Goal: Communication & Community: Participate in discussion

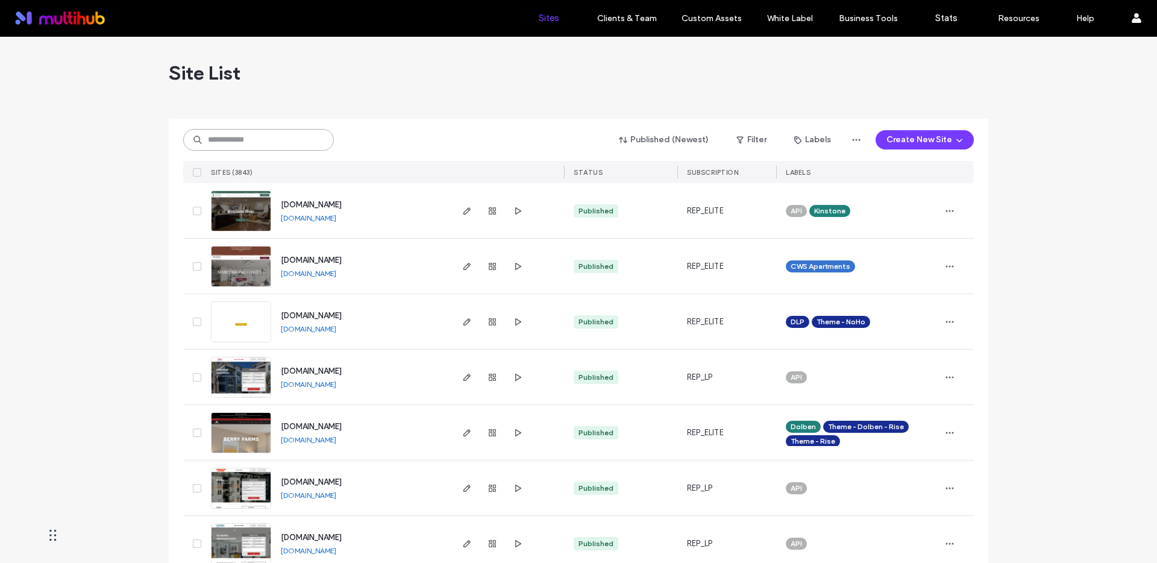
click at [255, 148] on input at bounding box center [258, 140] width 151 height 22
click at [240, 146] on input at bounding box center [258, 140] width 151 height 22
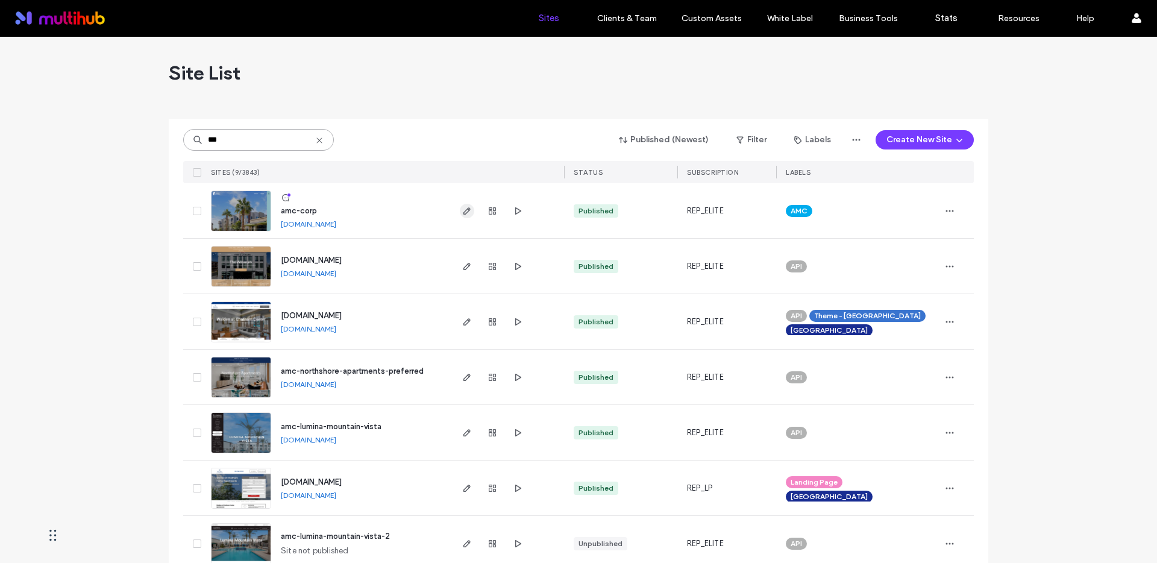
type input "***"
click at [462, 210] on icon "button" at bounding box center [467, 211] width 10 height 10
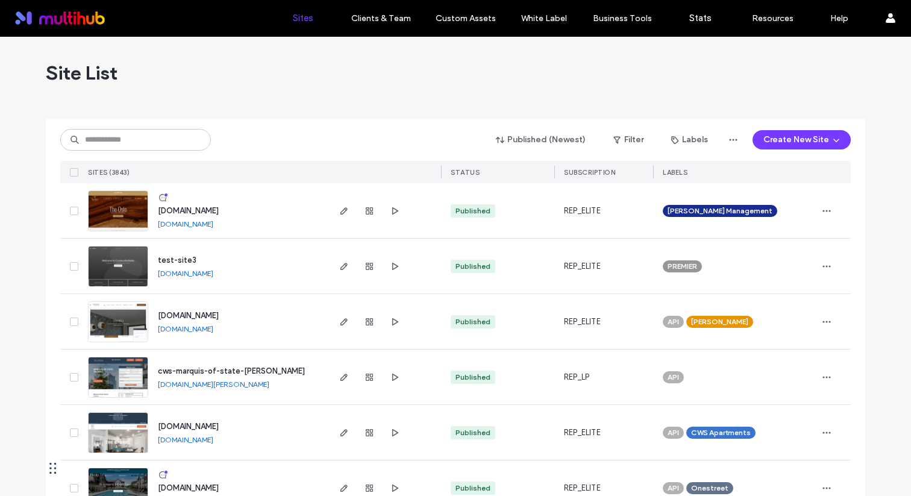
click at [301, 114] on div at bounding box center [455, 114] width 819 height 10
click at [165, 137] on input at bounding box center [135, 140] width 151 height 22
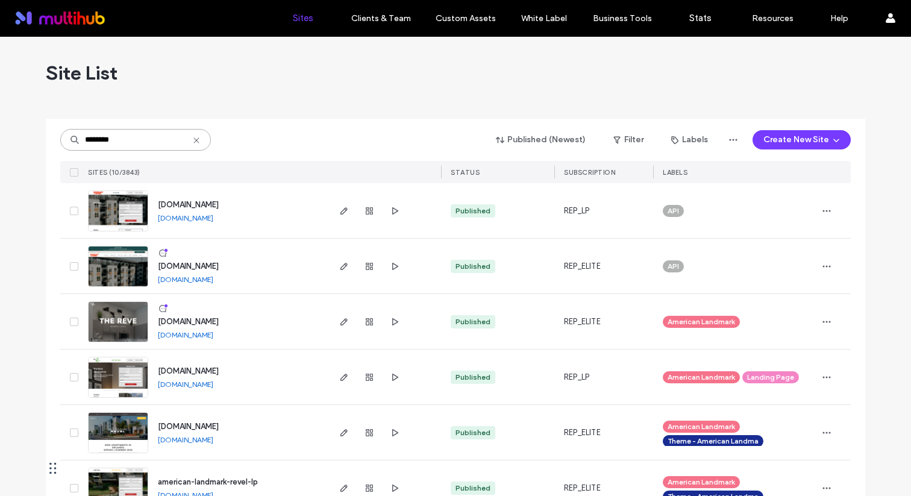
type input "********"
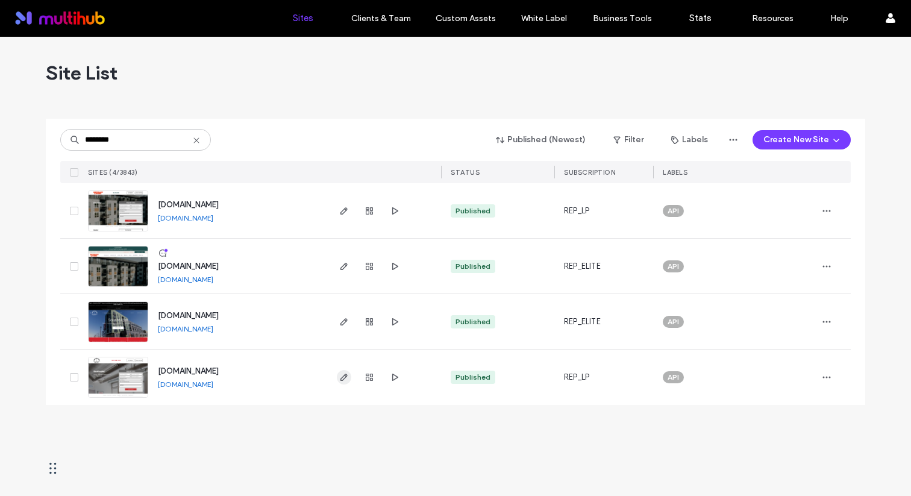
click at [350, 380] on span "button" at bounding box center [344, 377] width 14 height 14
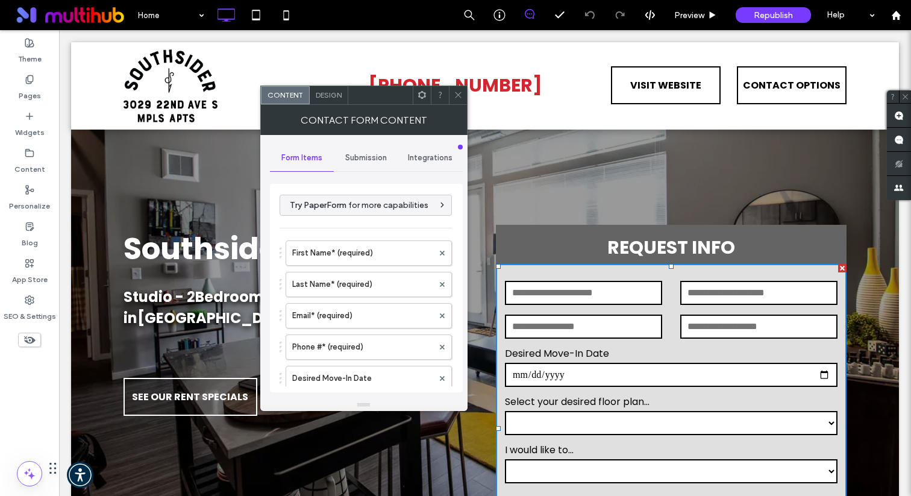
click at [458, 95] on icon at bounding box center [458, 94] width 9 height 9
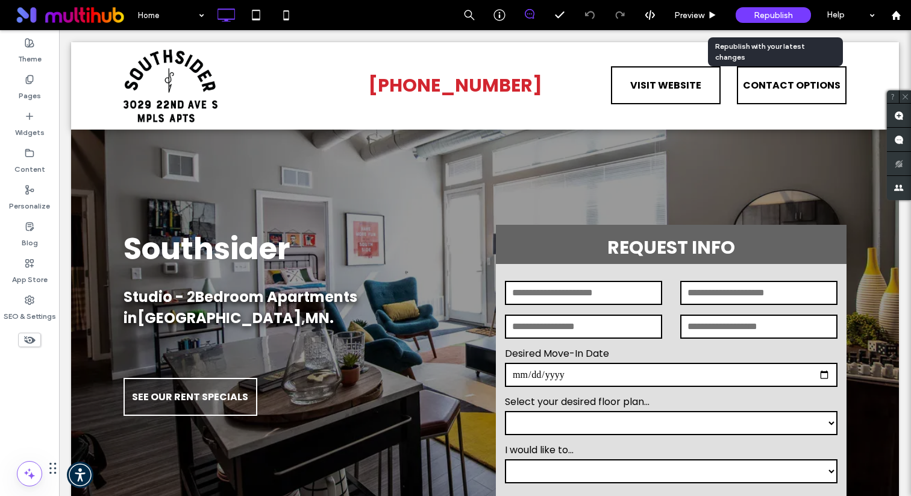
click at [763, 13] on span "Republish" at bounding box center [773, 15] width 39 height 10
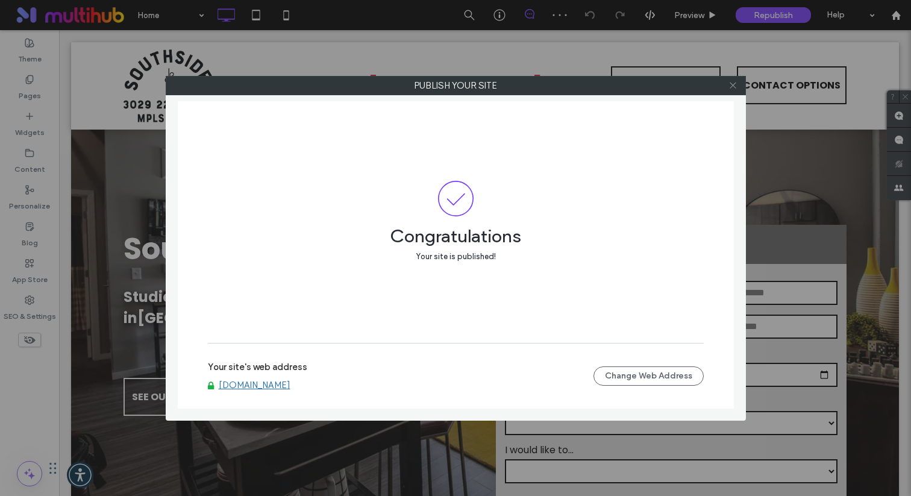
click at [732, 86] on use at bounding box center [733, 86] width 6 height 6
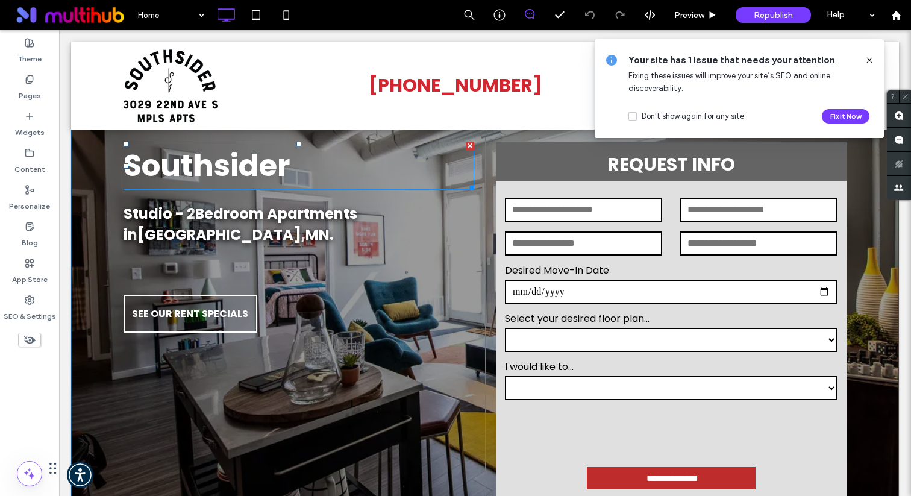
scroll to position [90, 0]
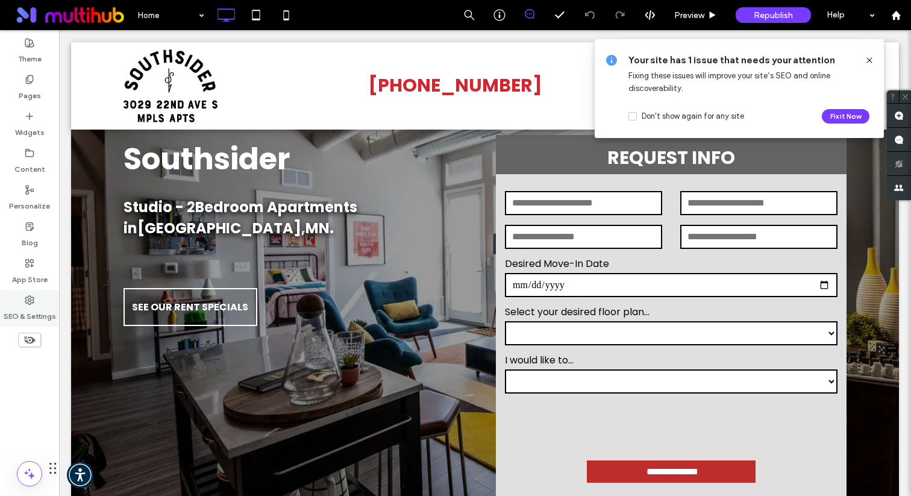
click at [33, 295] on icon at bounding box center [30, 300] width 10 height 10
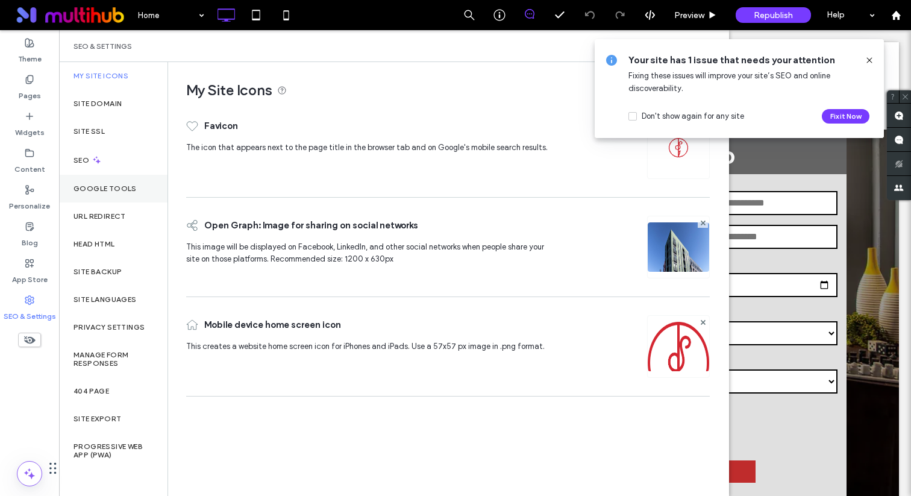
click at [103, 188] on label "Google Tools" at bounding box center [105, 188] width 63 height 8
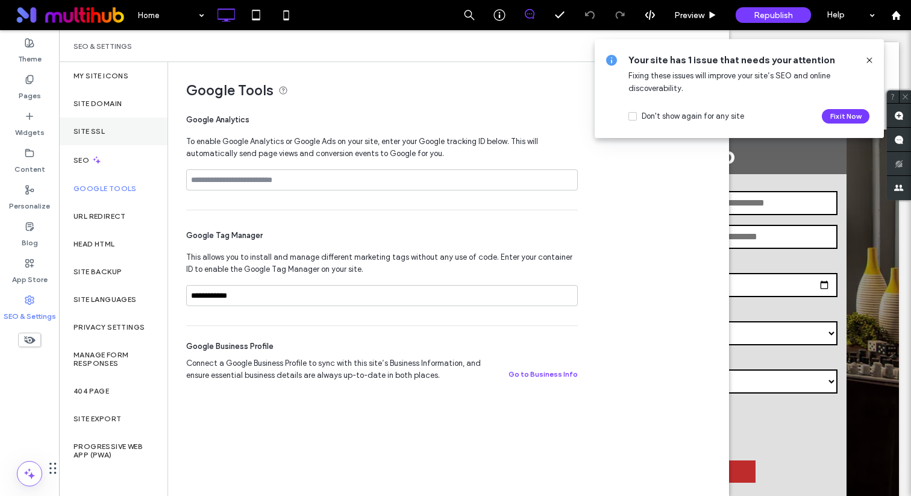
click at [106, 139] on div "Site SSL" at bounding box center [113, 131] width 108 height 28
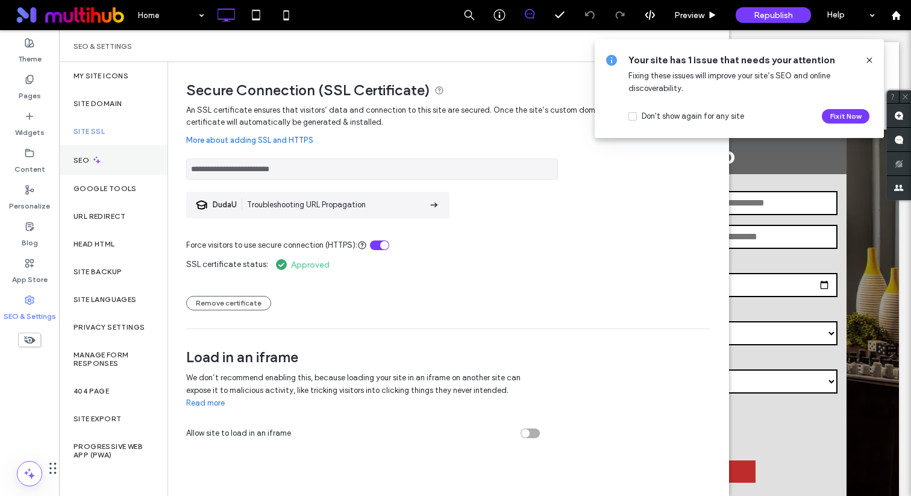
click at [100, 168] on div "SEO" at bounding box center [113, 160] width 108 height 30
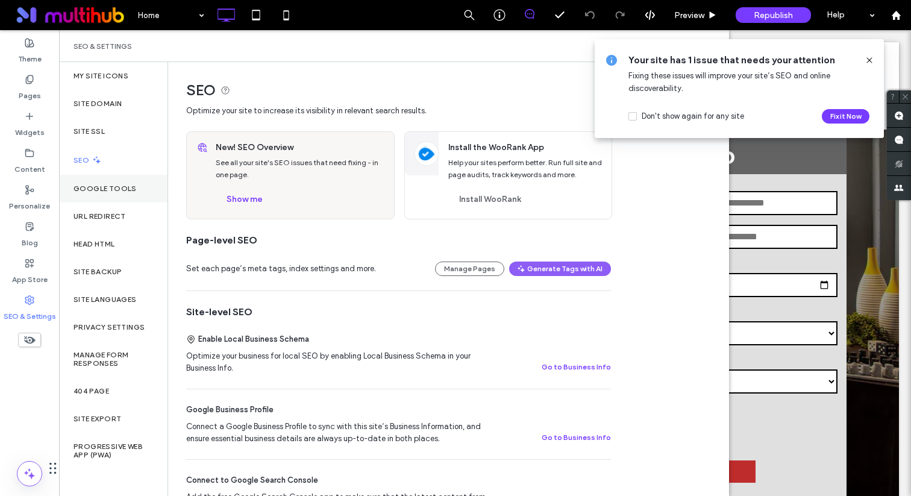
click at [102, 189] on label "Google Tools" at bounding box center [105, 188] width 63 height 8
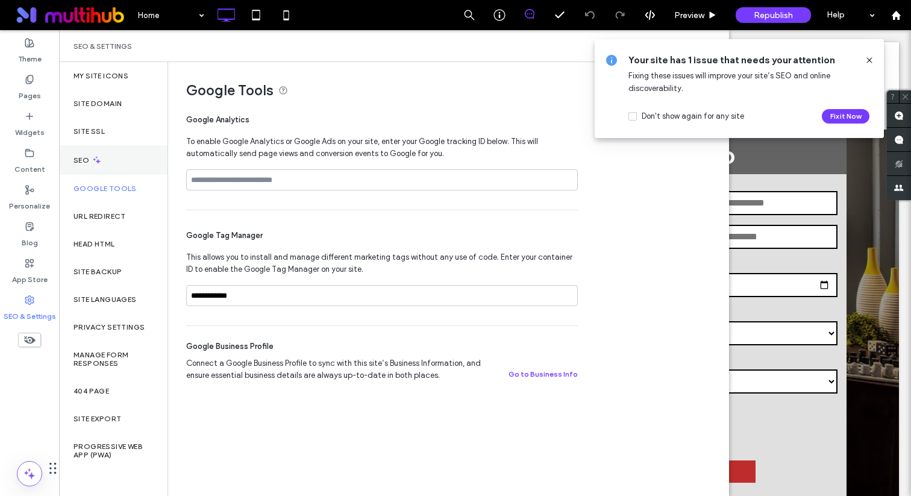
click at [102, 156] on div "SEO" at bounding box center [113, 160] width 108 height 30
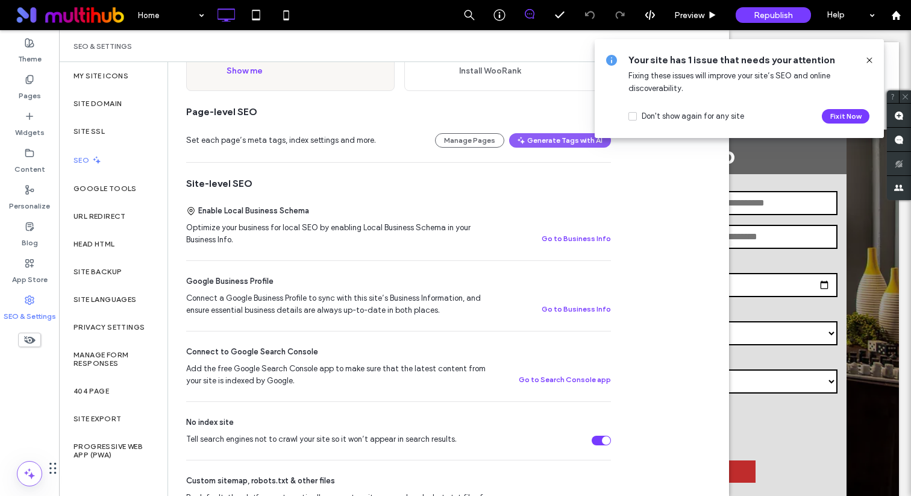
scroll to position [184, 0]
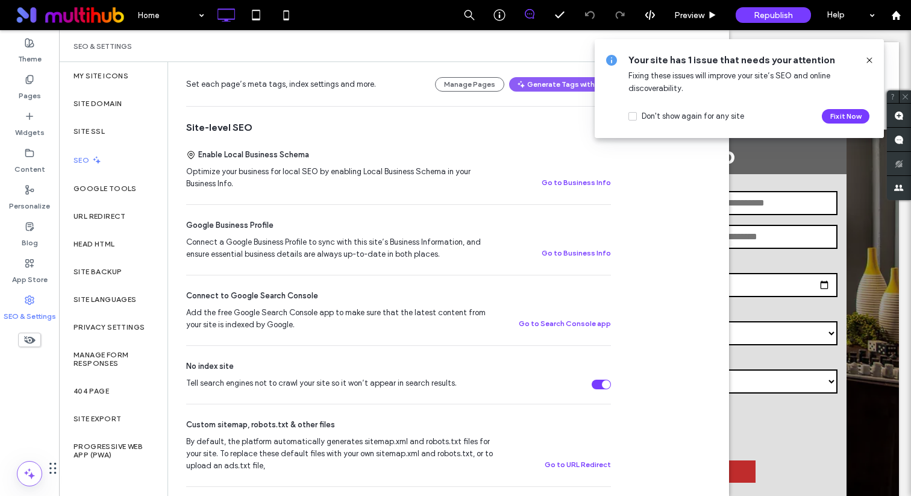
click at [868, 58] on icon at bounding box center [870, 60] width 10 height 10
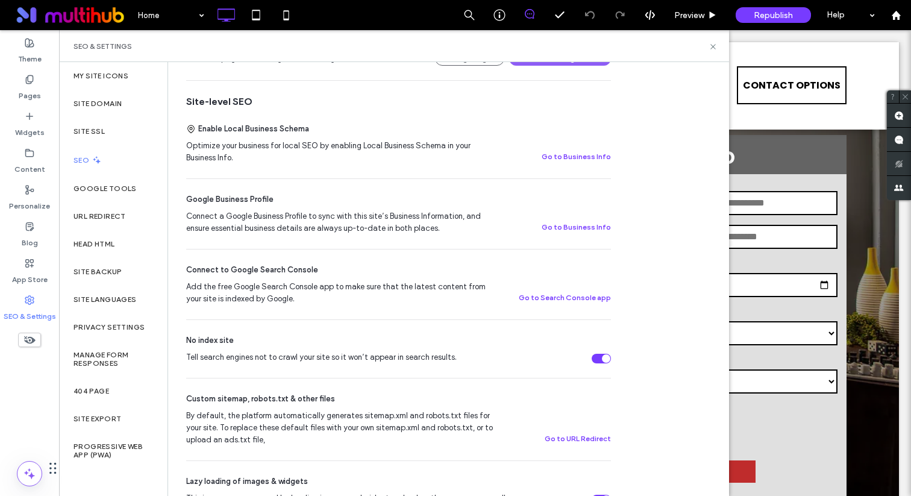
scroll to position [244, 0]
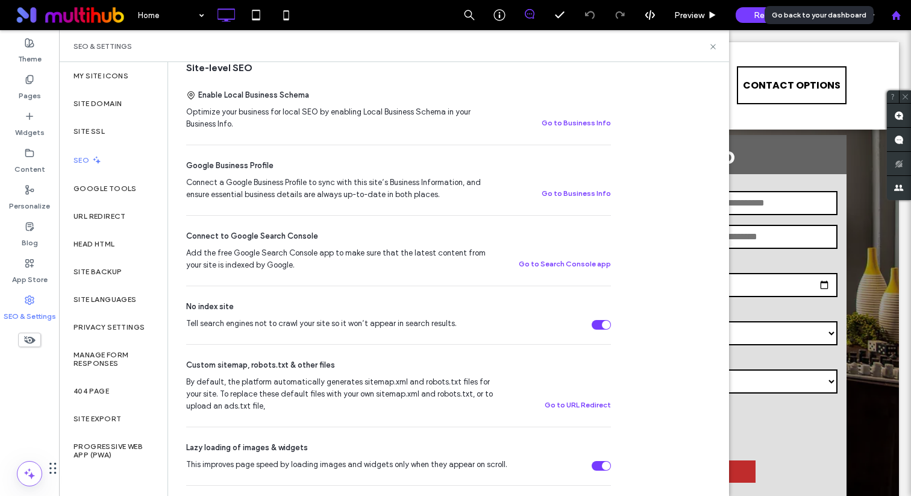
click at [898, 26] on div at bounding box center [896, 15] width 30 height 30
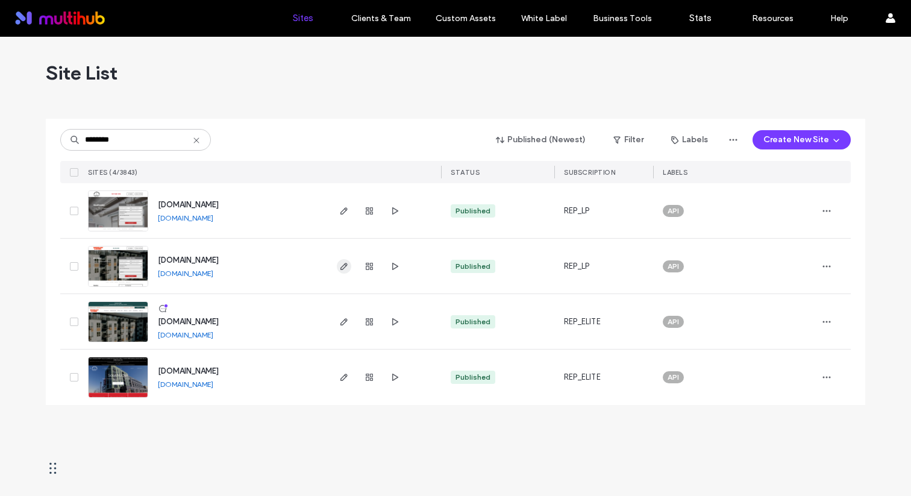
type input "********"
click at [344, 266] on icon "button" at bounding box center [344, 266] width 10 height 10
type input "********"
click at [343, 319] on icon "button" at bounding box center [344, 322] width 10 height 10
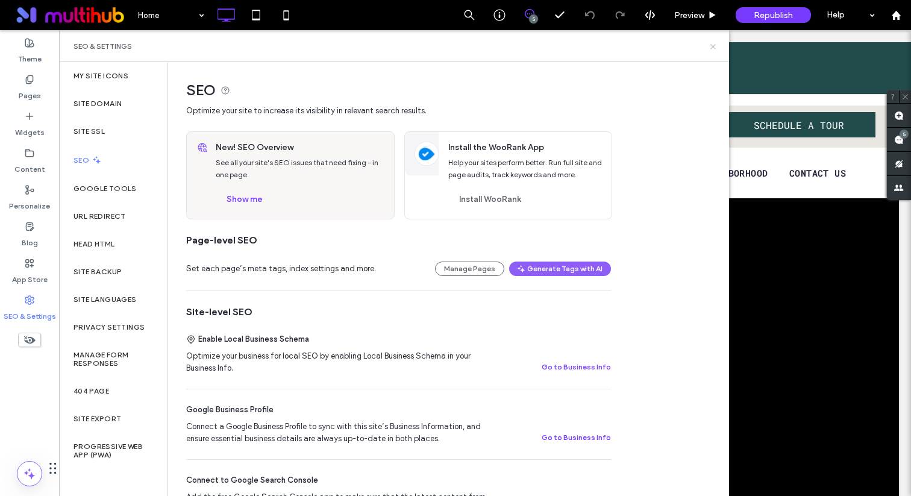
click at [712, 48] on icon at bounding box center [713, 46] width 9 height 9
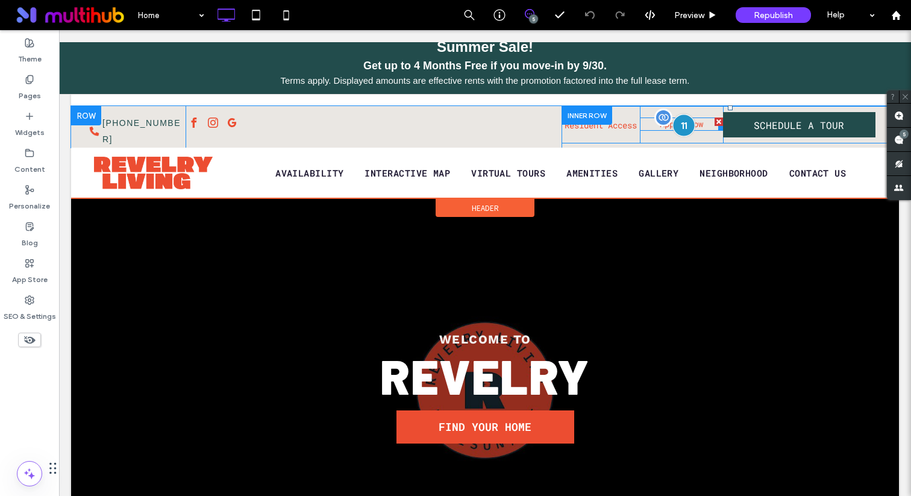
click at [678, 124] on div at bounding box center [683, 125] width 22 height 22
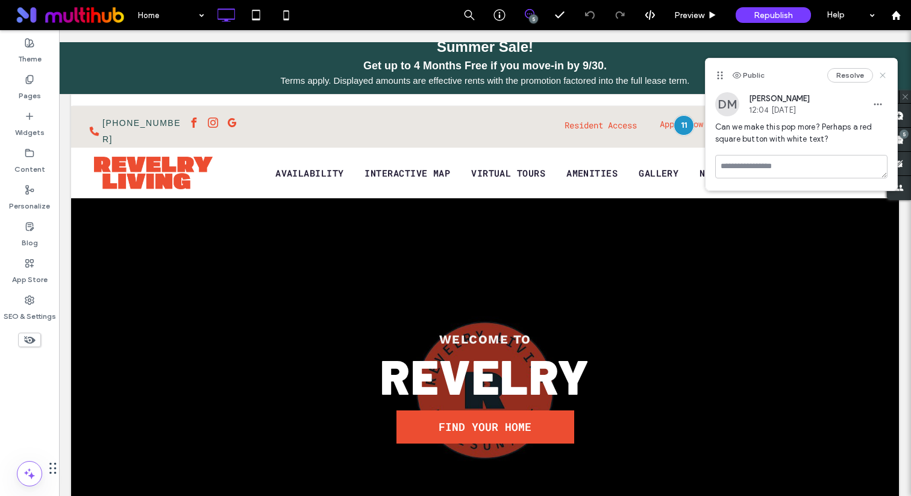
click at [885, 75] on icon at bounding box center [883, 75] width 10 height 10
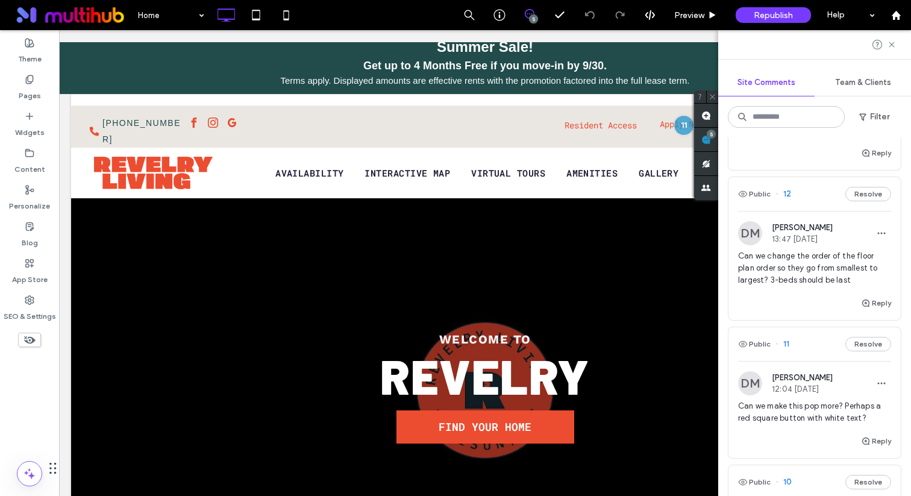
scroll to position [110, 0]
click at [804, 281] on span "Can we change the order of the floor plan order so they go from smallest to lar…" at bounding box center [814, 266] width 153 height 36
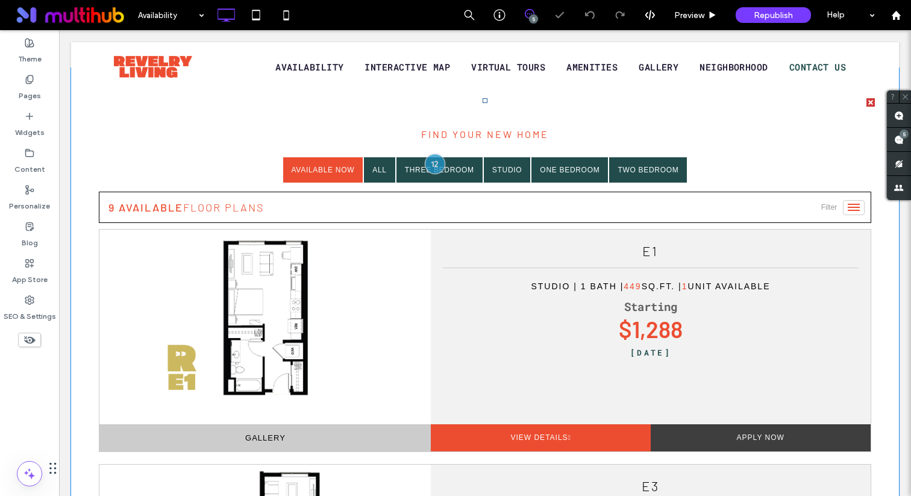
scroll to position [474, 0]
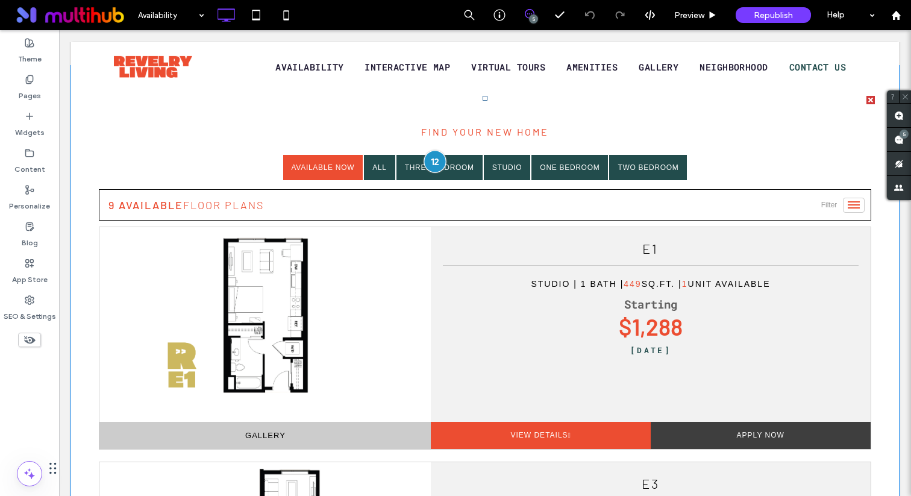
click at [429, 161] on div at bounding box center [435, 161] width 22 height 22
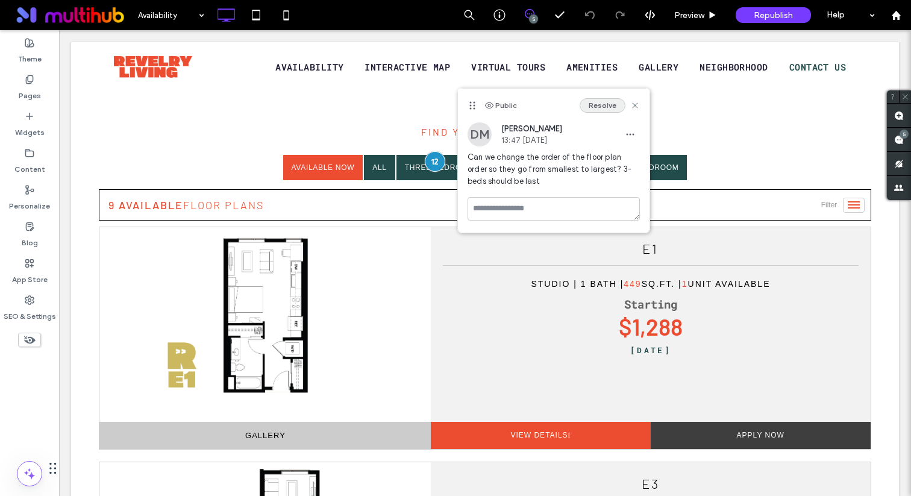
click at [599, 105] on button "Resolve" at bounding box center [603, 105] width 46 height 14
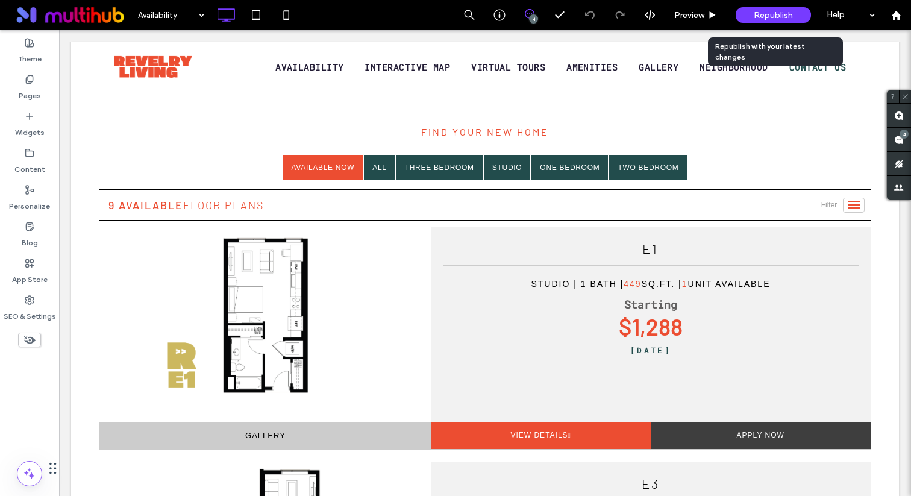
click at [766, 16] on span "Republish" at bounding box center [773, 15] width 39 height 10
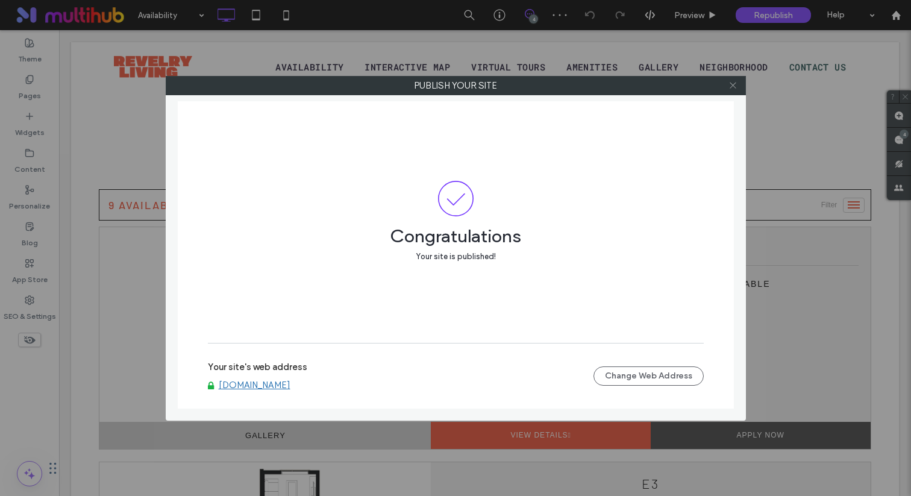
click at [737, 89] on icon at bounding box center [732, 85] width 9 height 9
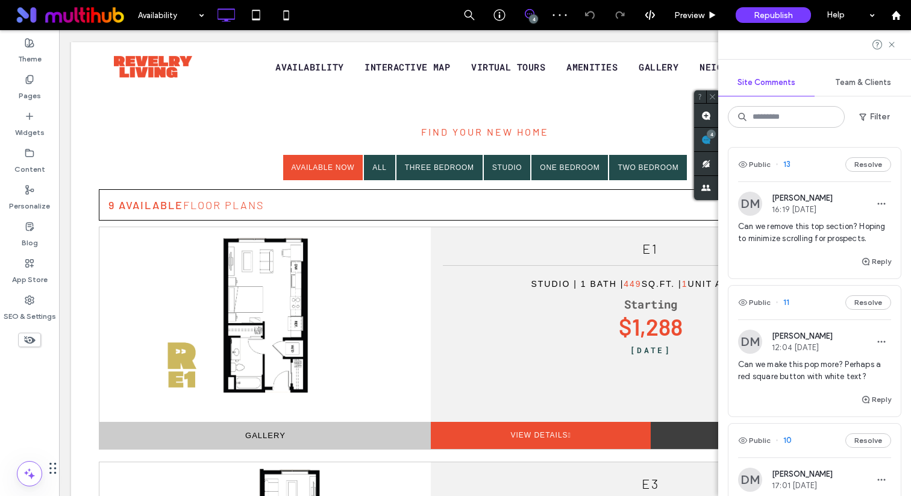
click at [905, 139] on div "Site Comments Team & Clients Filter Public 13 Resolve [PERSON_NAME] 16:19 [DATE…" at bounding box center [814, 263] width 193 height 466
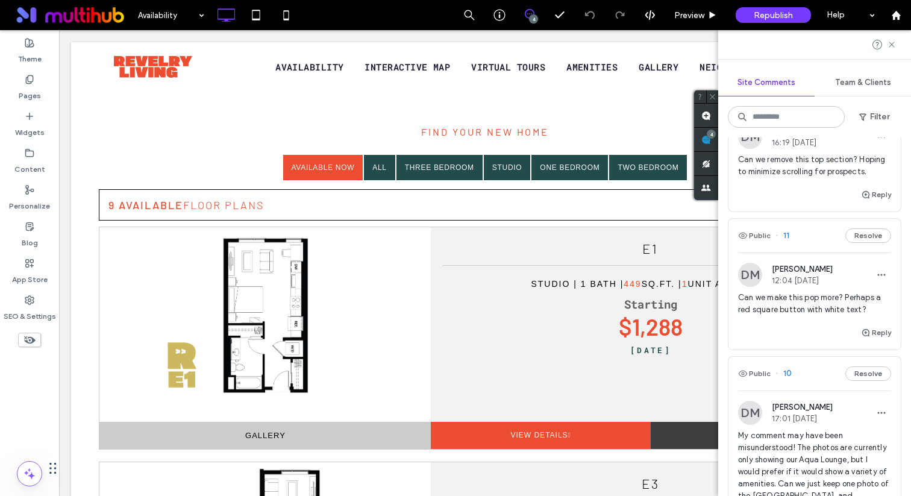
scroll to position [67, 0]
click at [793, 169] on span "Can we remove this top section? Hoping to minimize scrolling for prospects." at bounding box center [814, 165] width 153 height 24
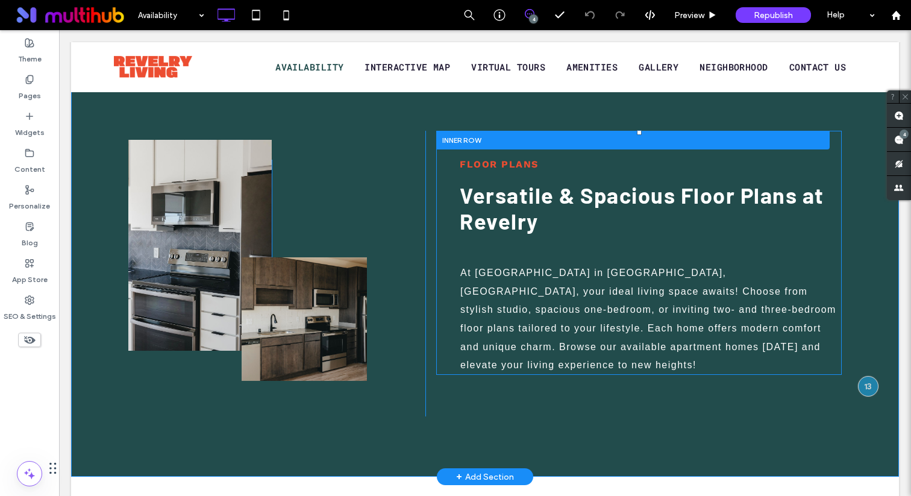
scroll to position [149, 0]
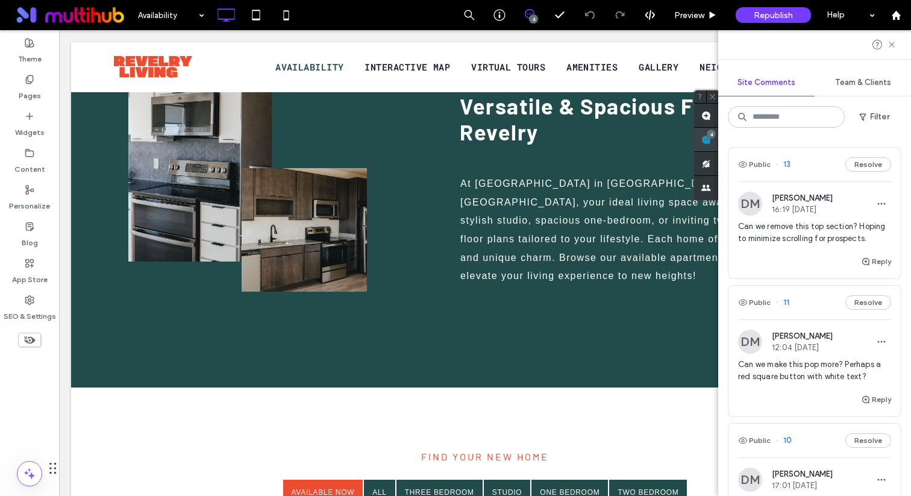
click at [718, 137] on span at bounding box center [706, 139] width 24 height 23
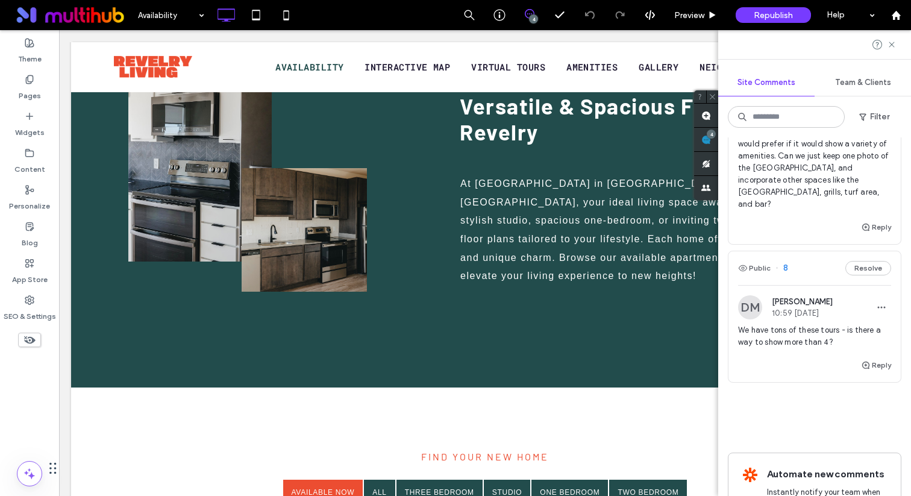
scroll to position [401, 0]
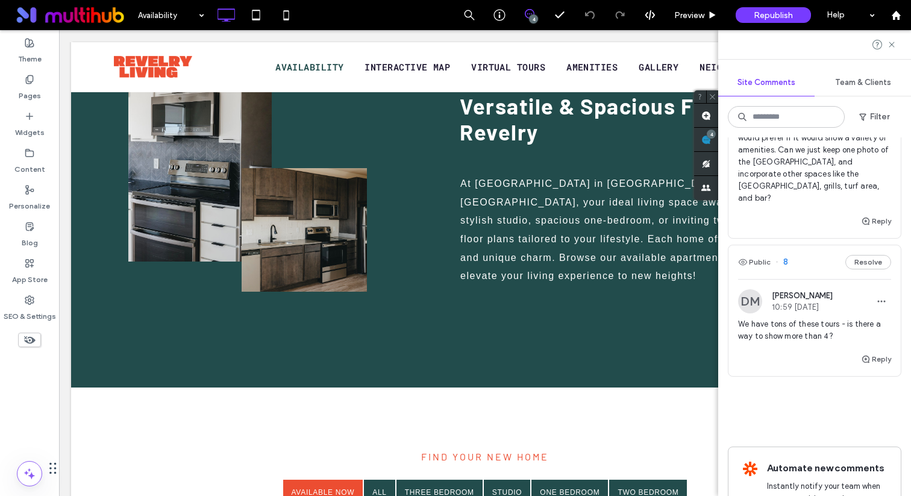
click at [799, 342] on span "We have tons of these tours - is there a way to show more than 4?" at bounding box center [814, 330] width 153 height 24
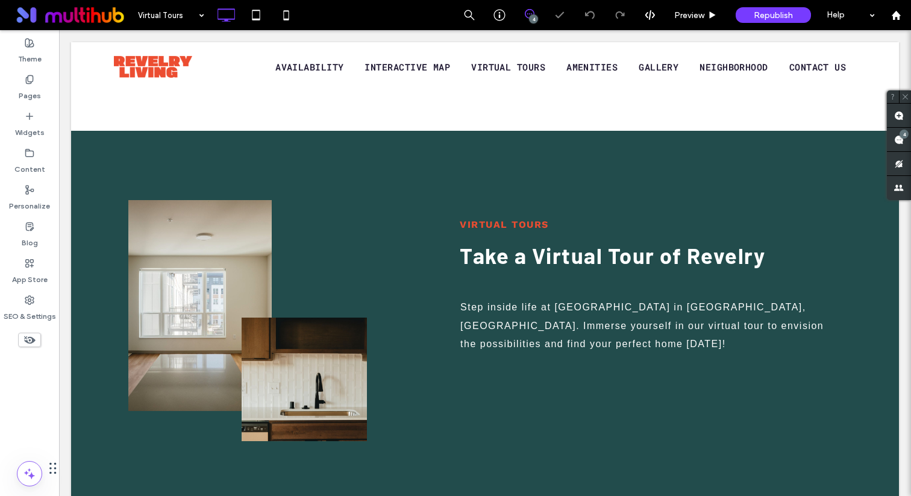
scroll to position [372, 0]
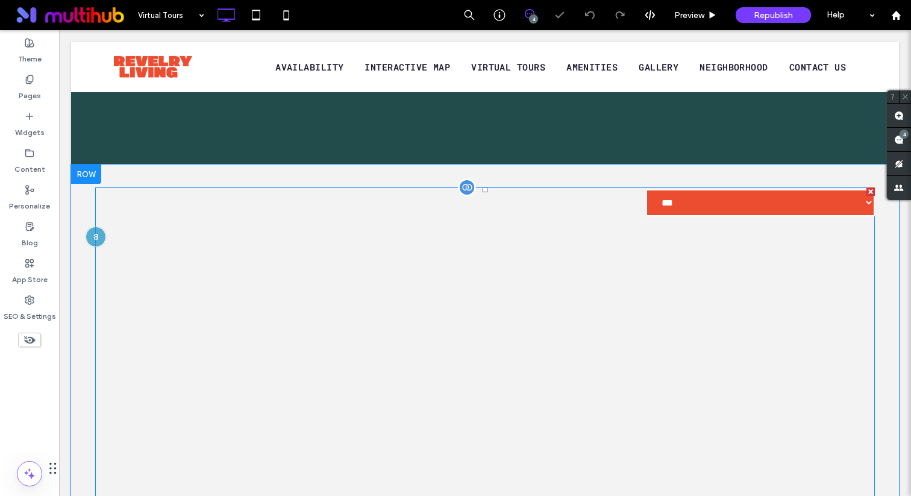
click at [808, 211] on span at bounding box center [485, 424] width 780 height 475
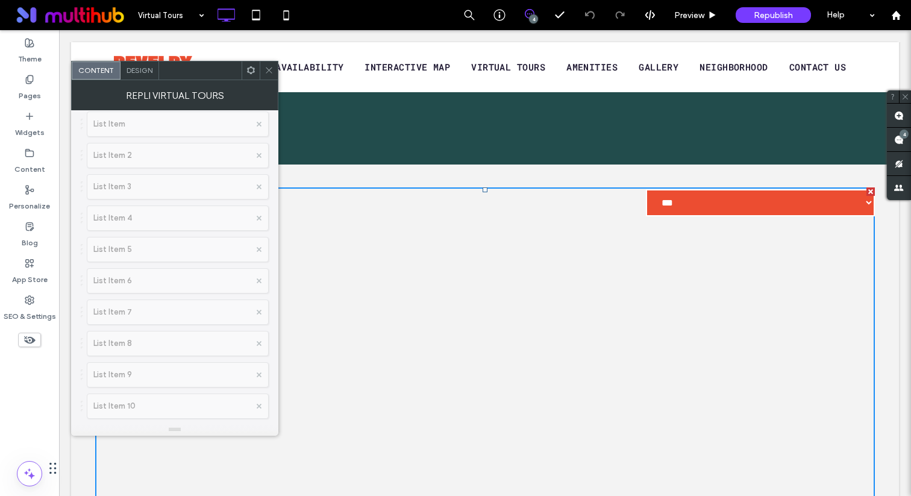
scroll to position [0, 0]
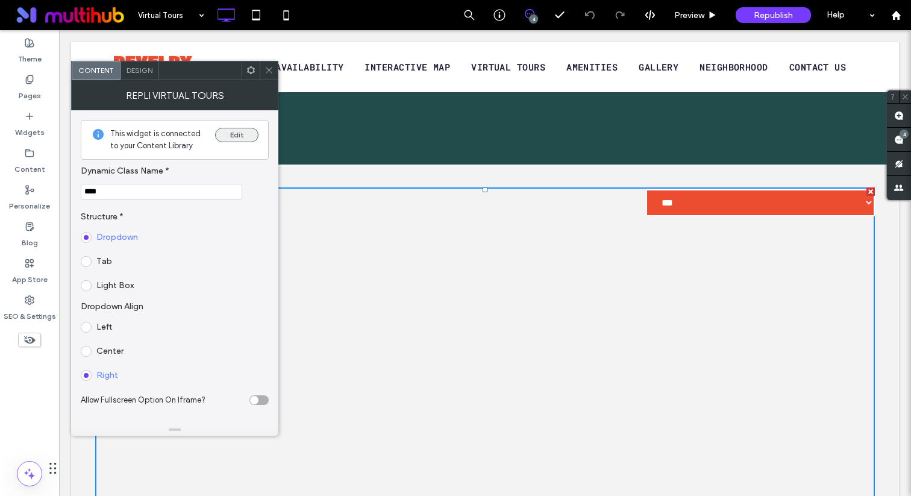
click at [242, 134] on button "Edit" at bounding box center [236, 135] width 43 height 14
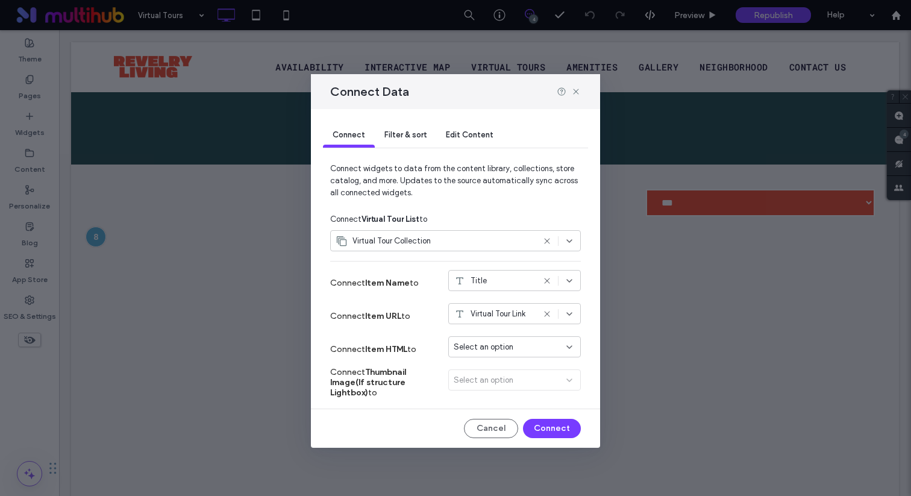
click at [502, 347] on span "Select an option" at bounding box center [484, 347] width 60 height 12
click at [379, 348] on strong "Item HTML" at bounding box center [386, 349] width 42 height 10
click at [477, 138] on span "Edit Content" at bounding box center [470, 134] width 48 height 9
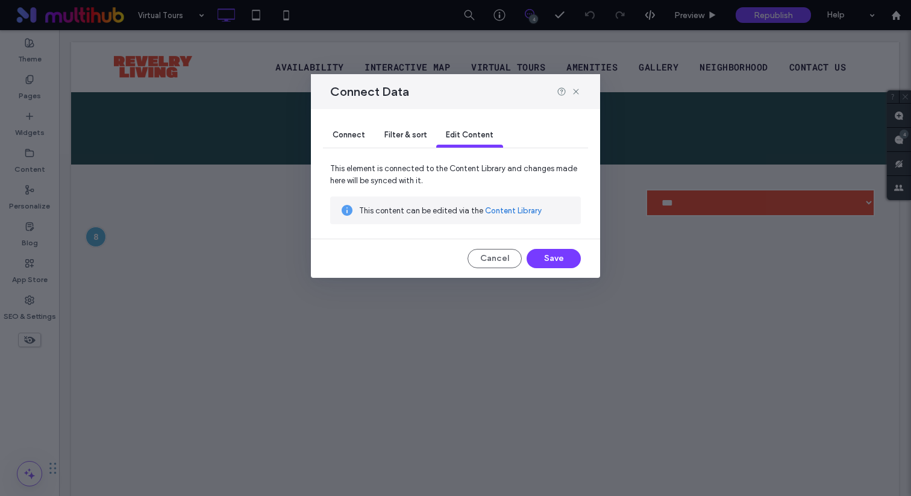
click at [516, 211] on link "Content Library" at bounding box center [513, 211] width 57 height 12
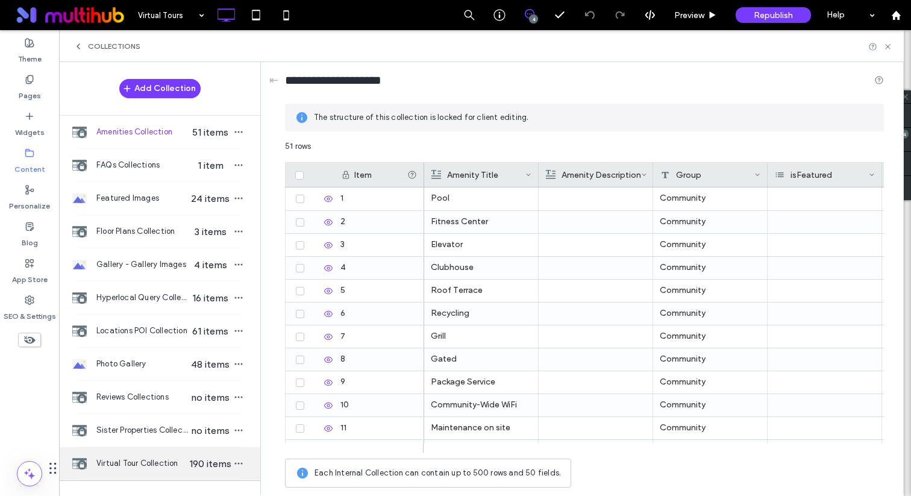
click at [150, 466] on span "Virtual Tour Collection" at bounding box center [142, 463] width 93 height 12
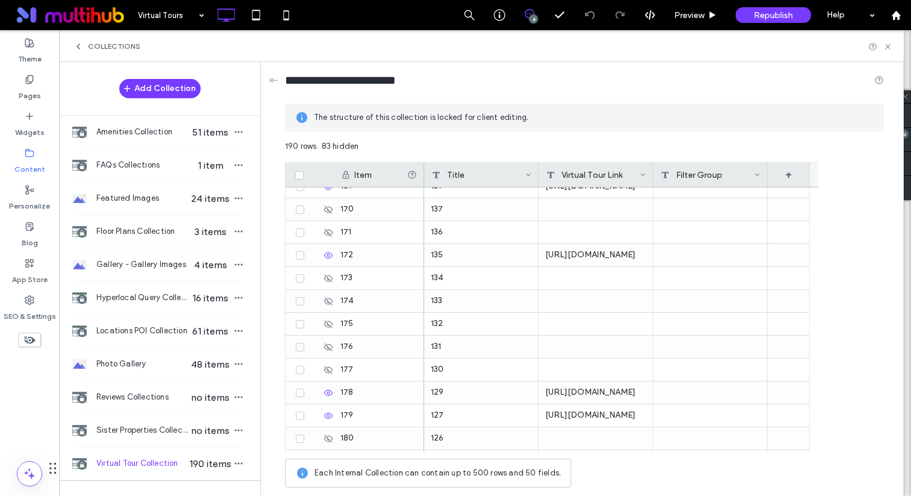
scroll to position [4108, 0]
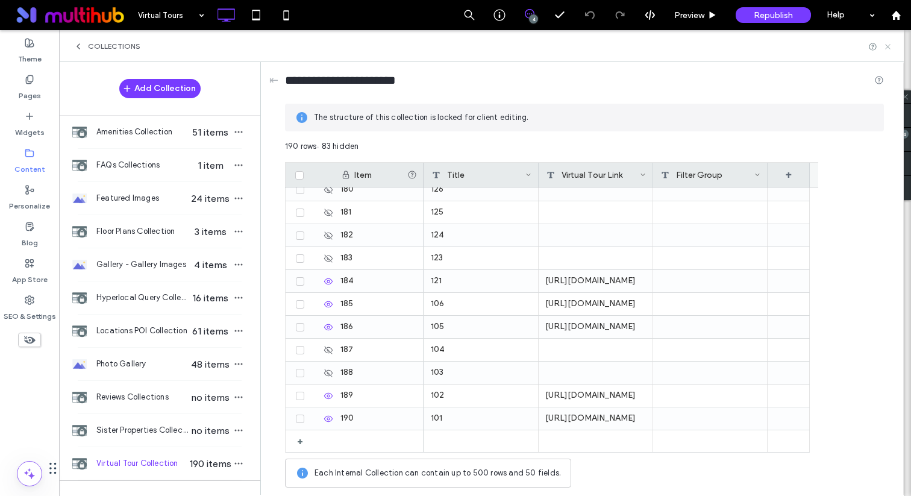
click at [892, 46] on icon at bounding box center [887, 46] width 9 height 9
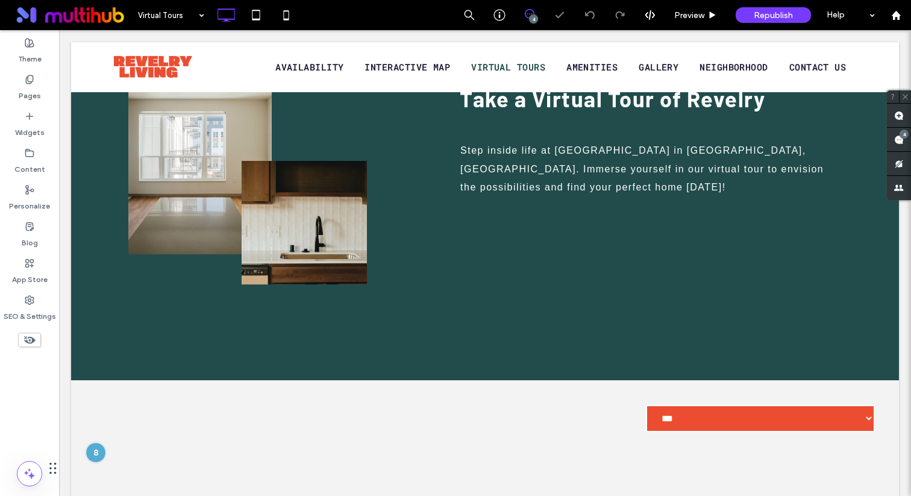
scroll to position [1289, 0]
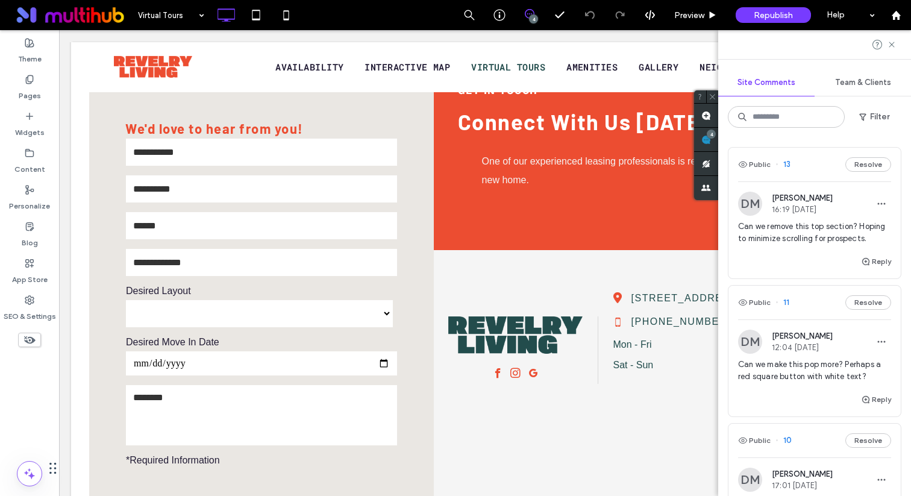
scroll to position [496, 0]
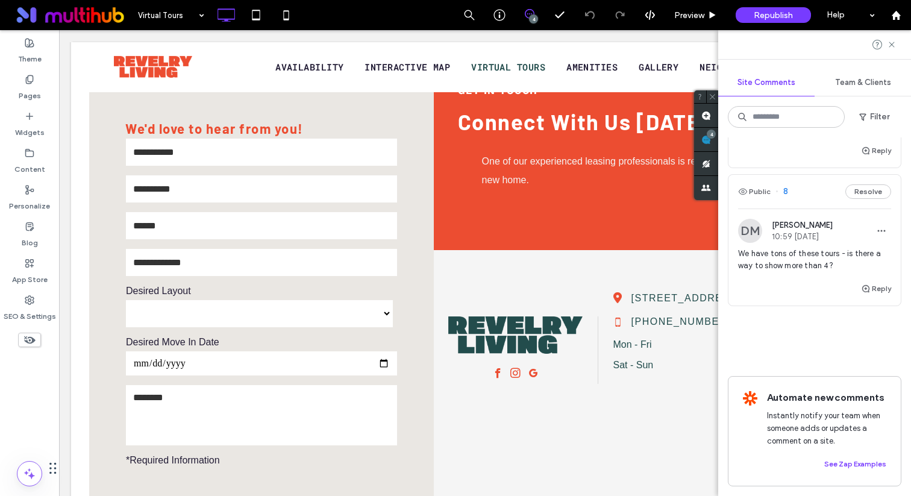
click at [806, 248] on span "We have tons of these tours - is there a way to show more than 4?" at bounding box center [814, 260] width 153 height 24
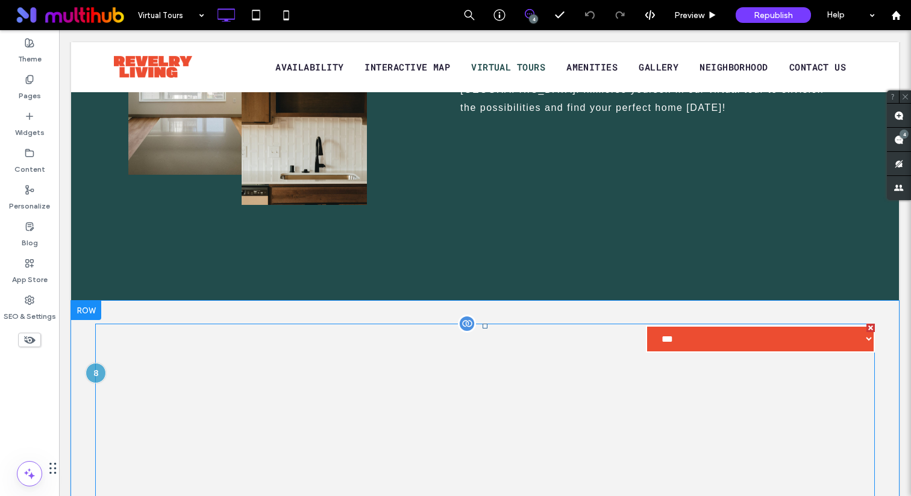
scroll to position [239, 0]
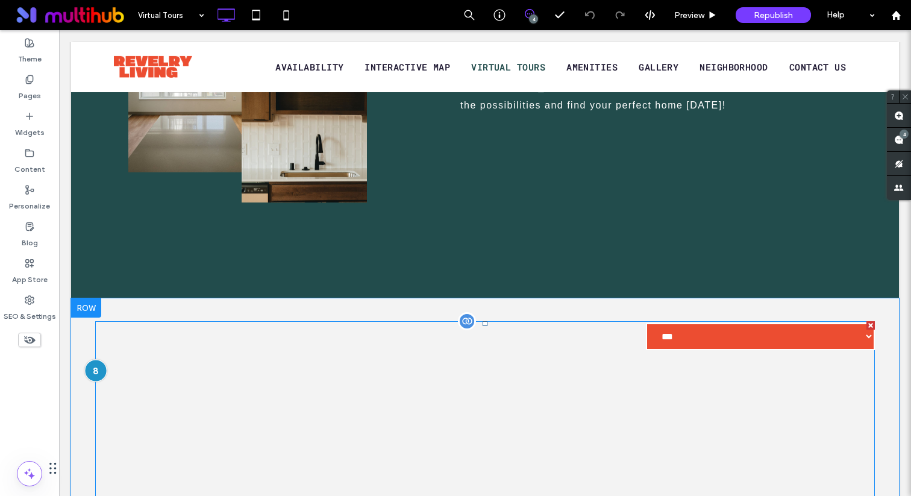
click at [95, 371] on div at bounding box center [95, 371] width 22 height 22
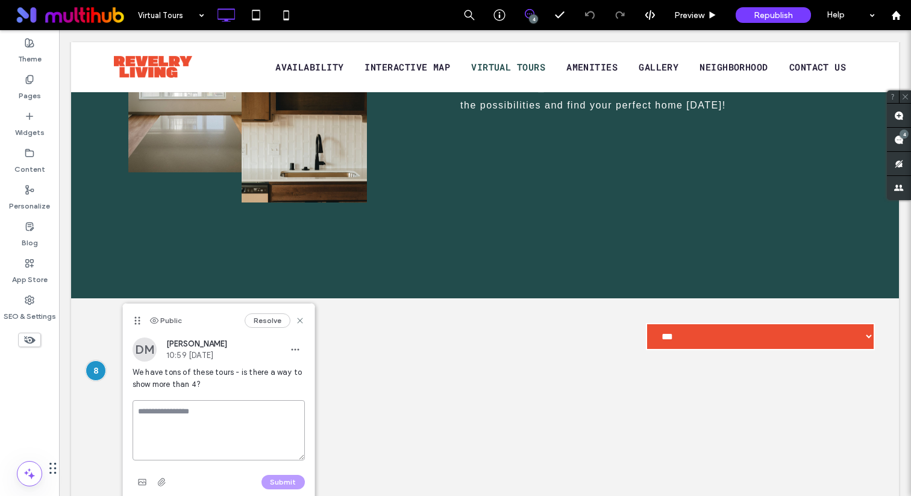
click at [217, 406] on textarea at bounding box center [219, 430] width 172 height 60
click at [258, 325] on button "Resolve" at bounding box center [268, 320] width 46 height 14
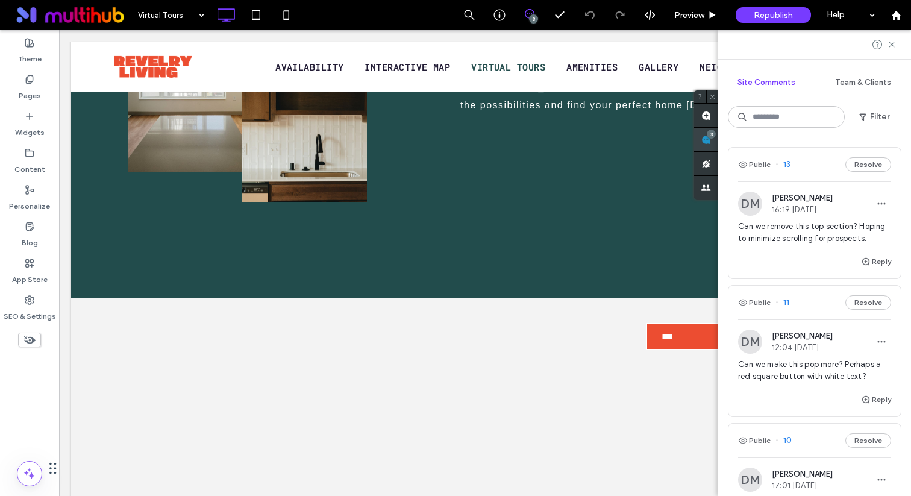
click at [899, 136] on div "Site Comments Team & Clients Filter Public 13 Resolve [PERSON_NAME] 16:19 [DATE…" at bounding box center [814, 263] width 193 height 466
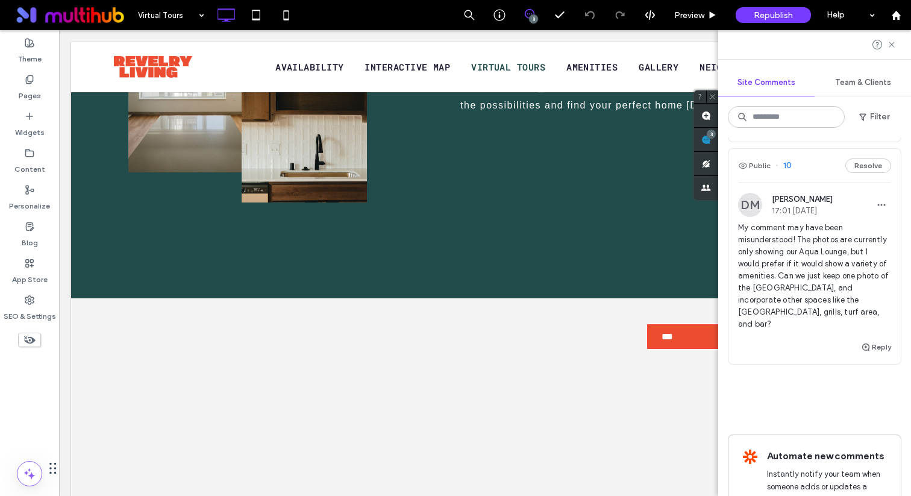
scroll to position [276, 0]
click at [814, 272] on span "My comment may have been misunderstood! The photos are currently only showing o…" at bounding box center [814, 275] width 153 height 108
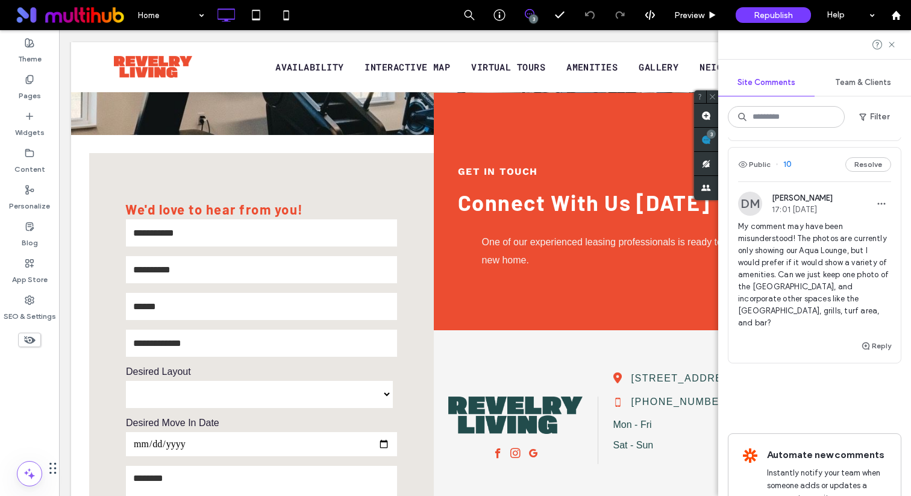
scroll to position [2461, 0]
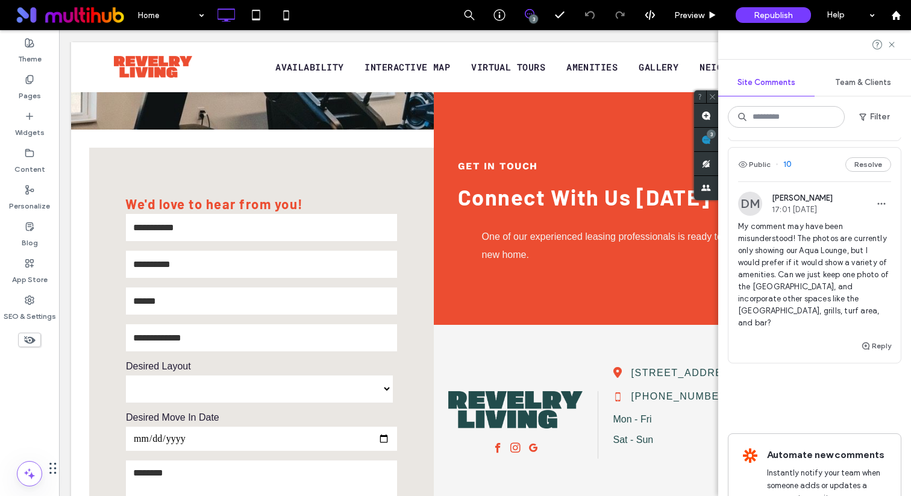
click at [796, 275] on span "My comment may have been misunderstood! The photos are currently only showing o…" at bounding box center [814, 275] width 153 height 108
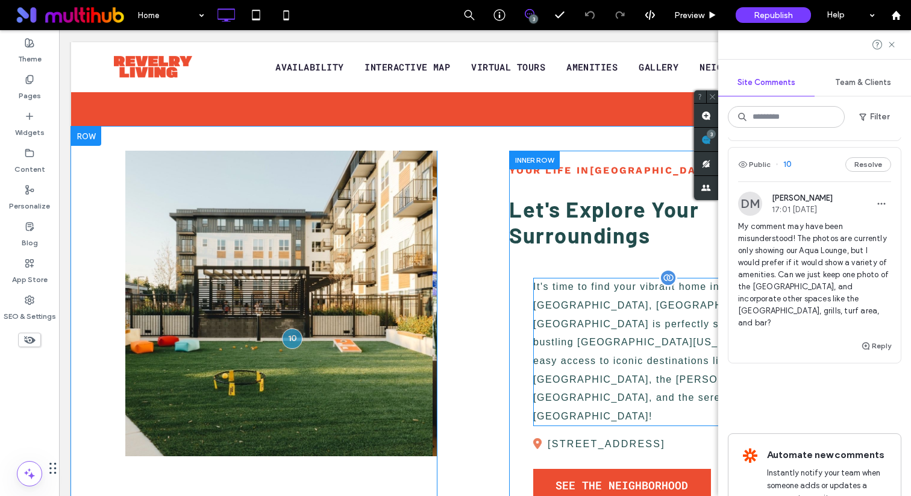
scroll to position [1742, 0]
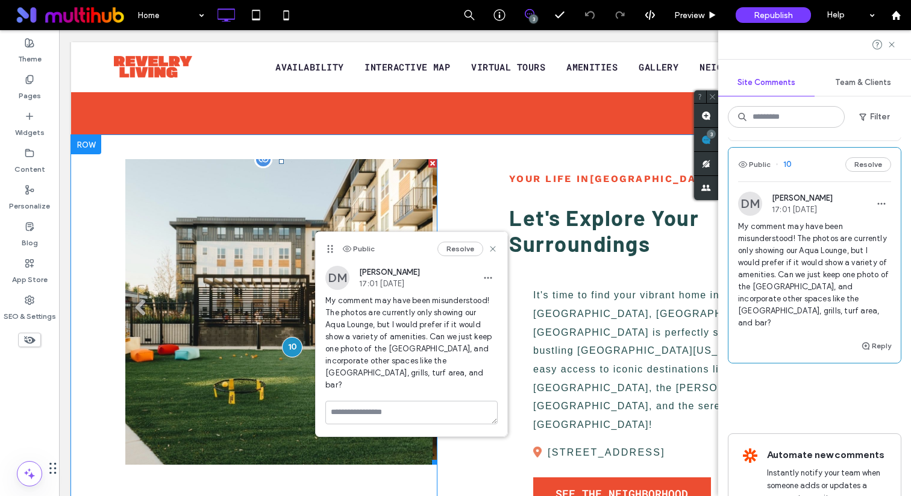
click at [274, 249] on li at bounding box center [278, 311] width 307 height 305
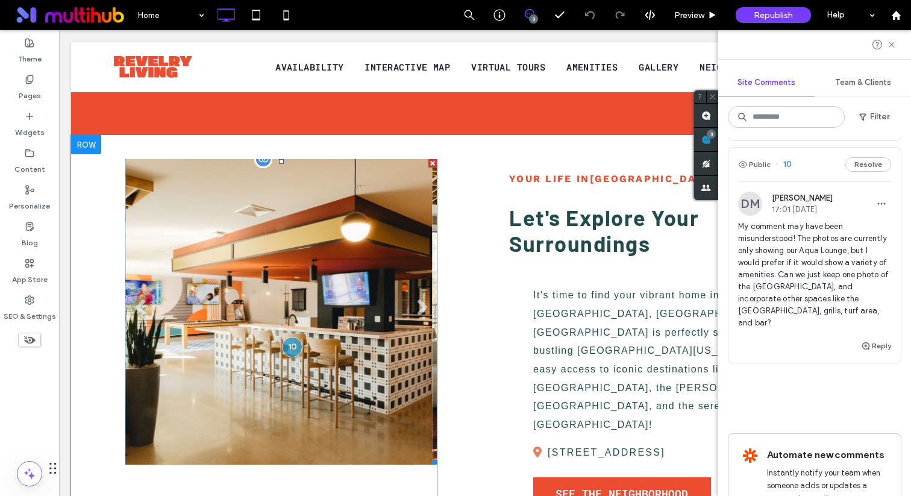
click at [272, 277] on li at bounding box center [278, 311] width 307 height 305
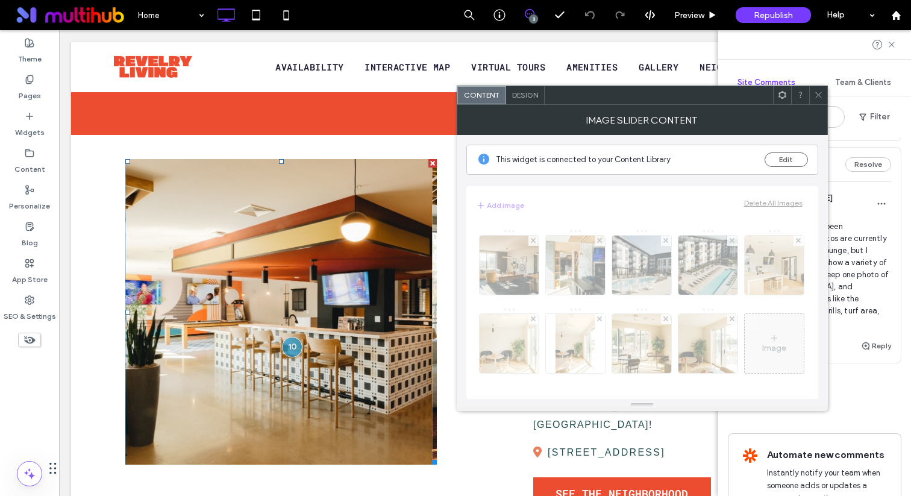
scroll to position [0, 0]
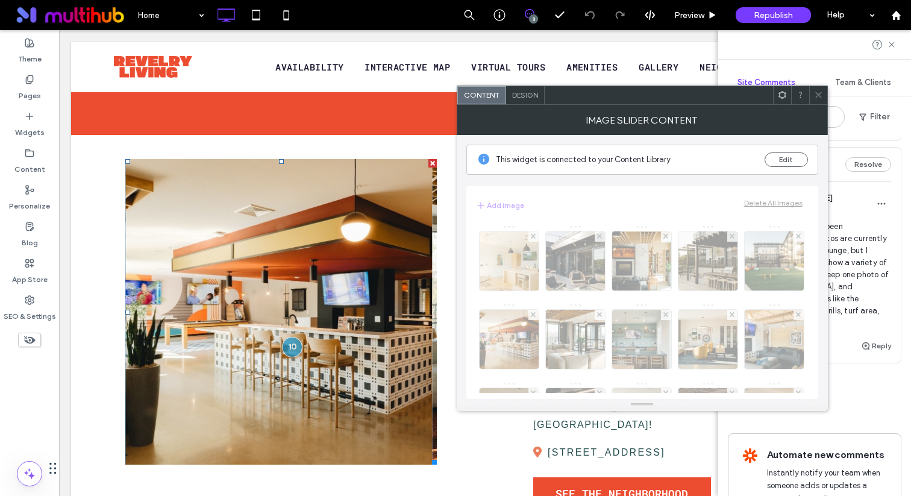
click at [818, 95] on icon at bounding box center [818, 94] width 9 height 9
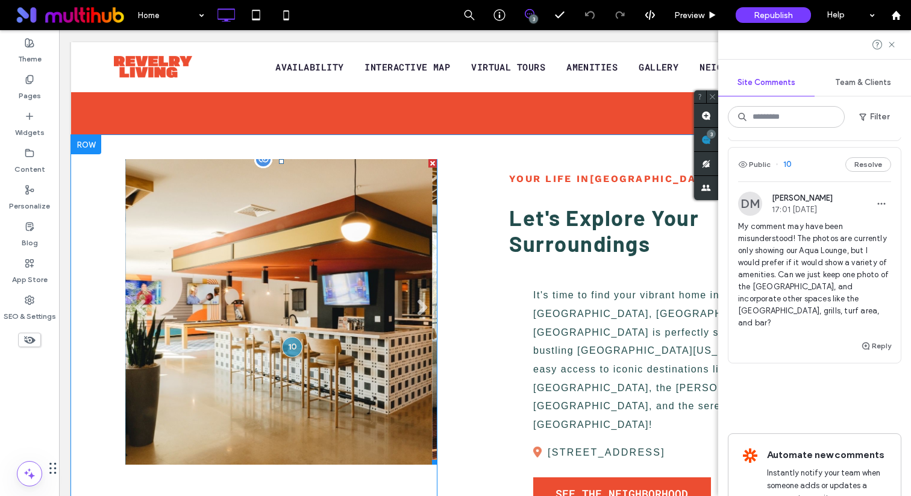
click at [339, 308] on li at bounding box center [278, 311] width 307 height 305
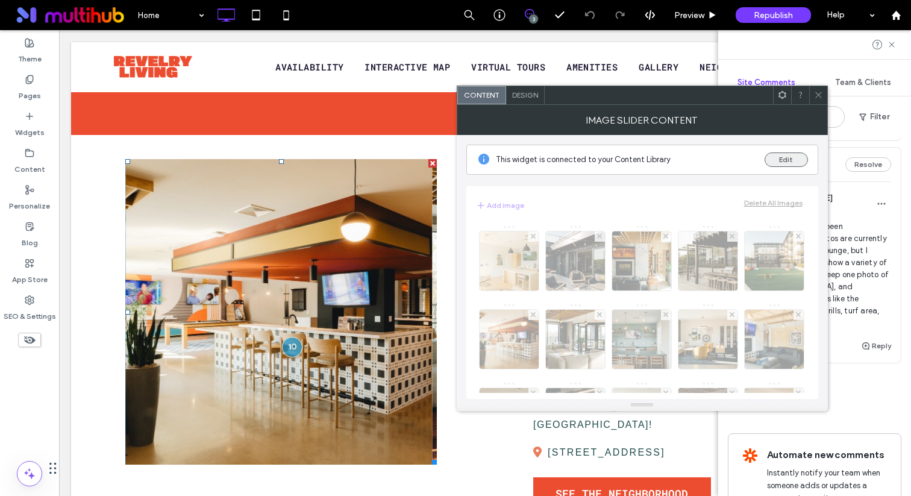
click at [789, 163] on button "Edit" at bounding box center [786, 159] width 43 height 14
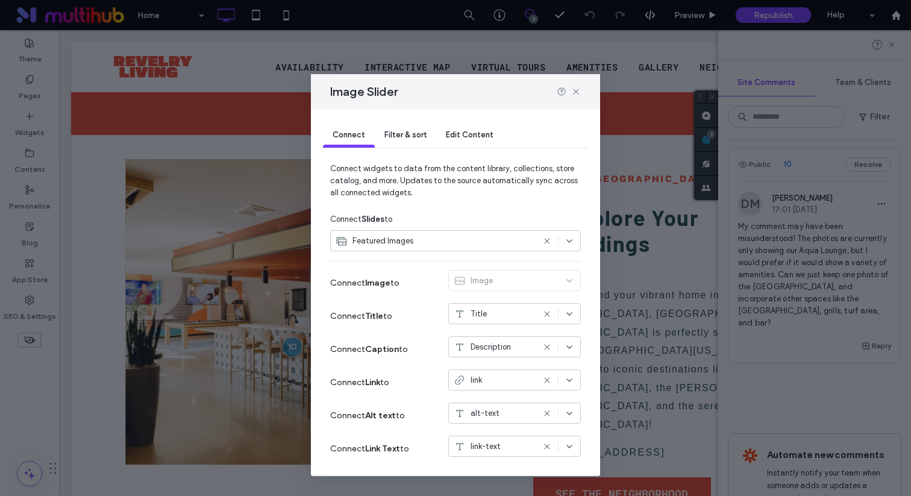
click at [462, 134] on span "Edit Content" at bounding box center [470, 134] width 48 height 9
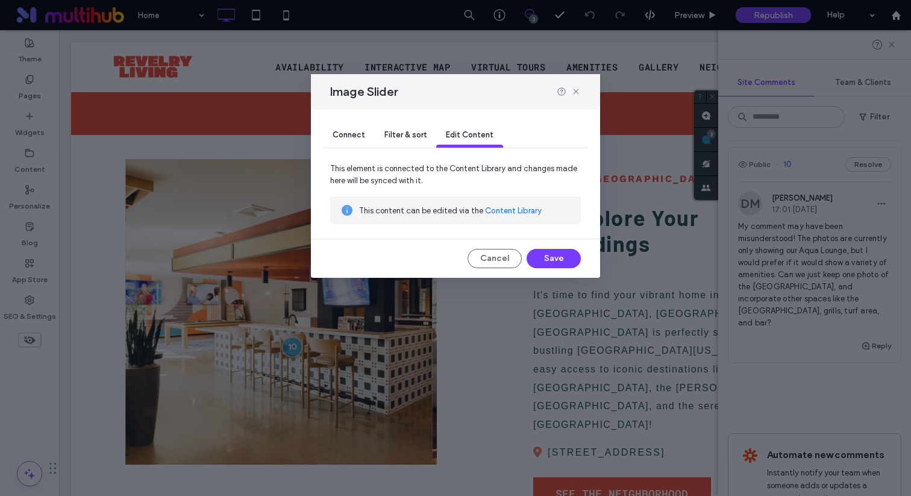
click at [361, 129] on div "Connect" at bounding box center [349, 136] width 52 height 24
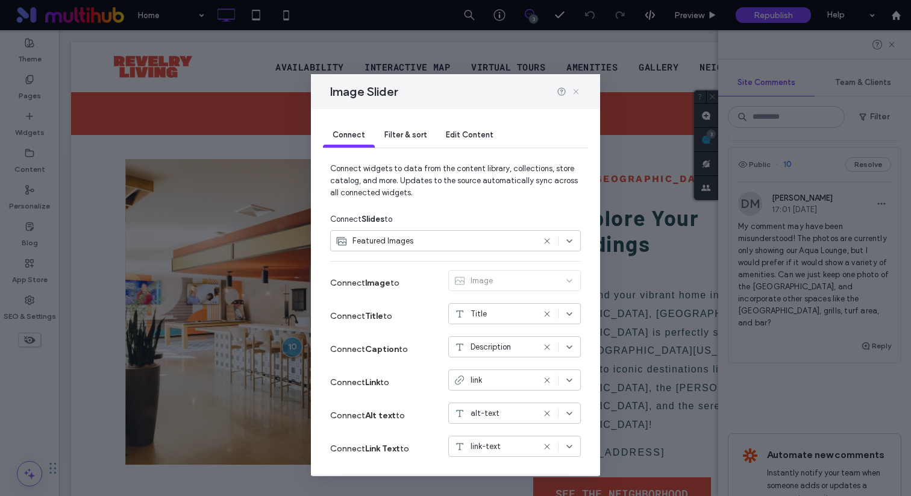
click at [579, 95] on icon at bounding box center [576, 92] width 10 height 10
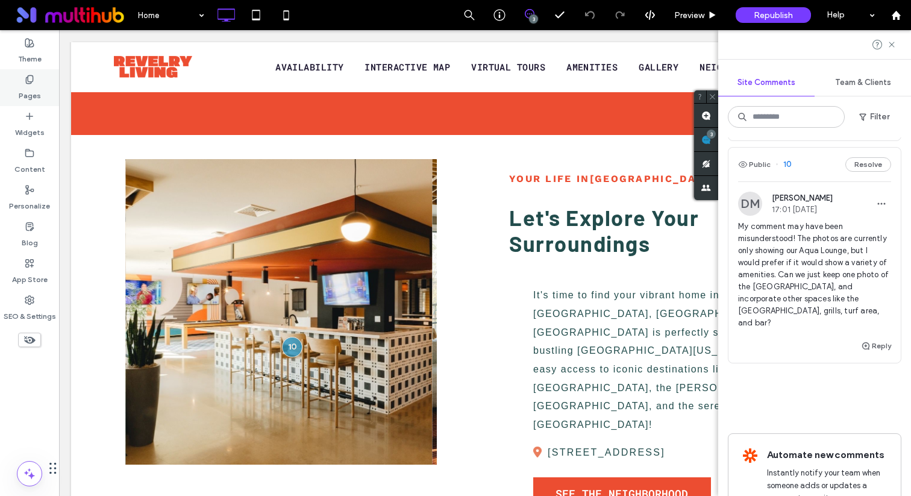
click at [36, 93] on label "Pages" at bounding box center [30, 92] width 22 height 17
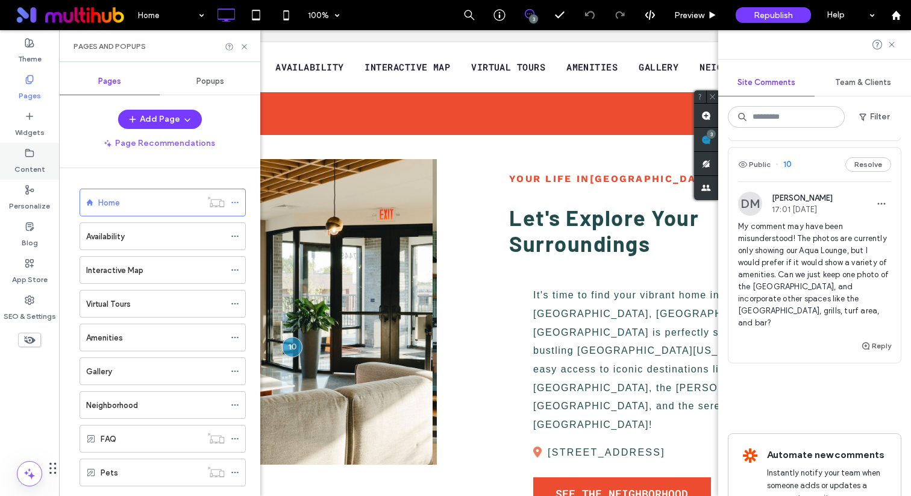
click at [27, 154] on icon at bounding box center [30, 153] width 10 height 10
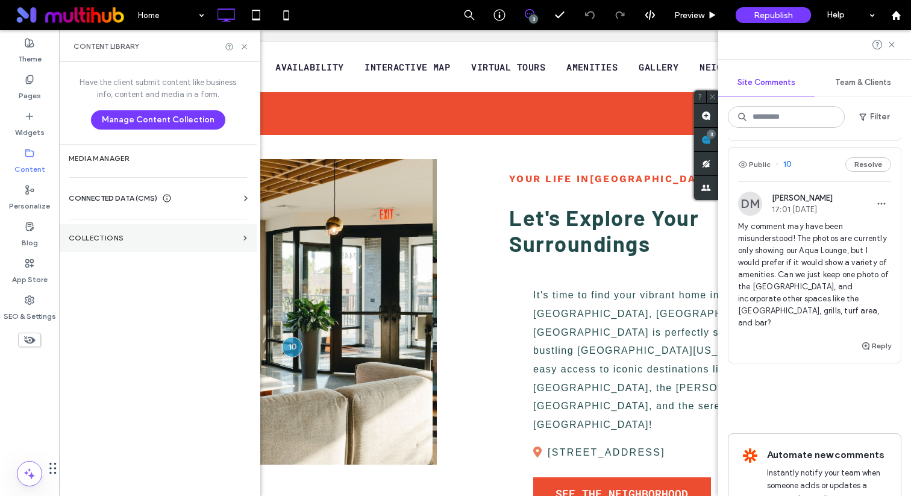
click at [116, 232] on section "Collections" at bounding box center [158, 238] width 198 height 28
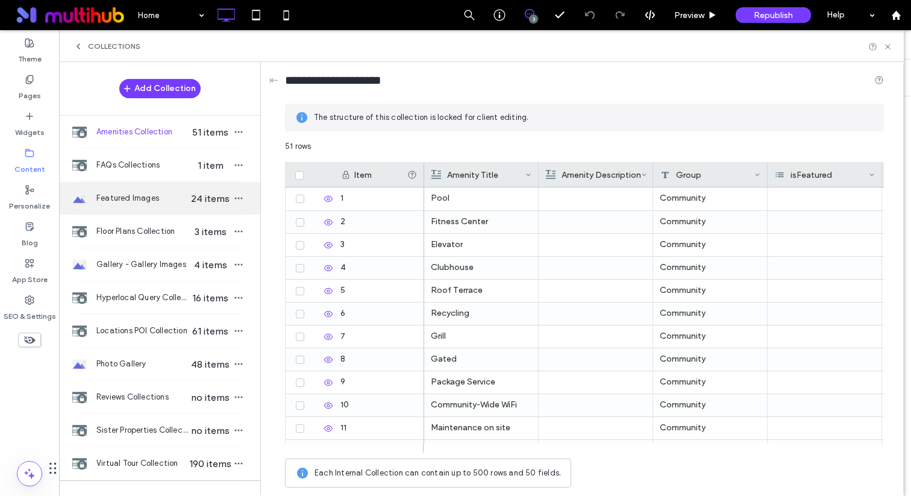
click at [136, 208] on div "Featured Images 24 items" at bounding box center [159, 198] width 201 height 33
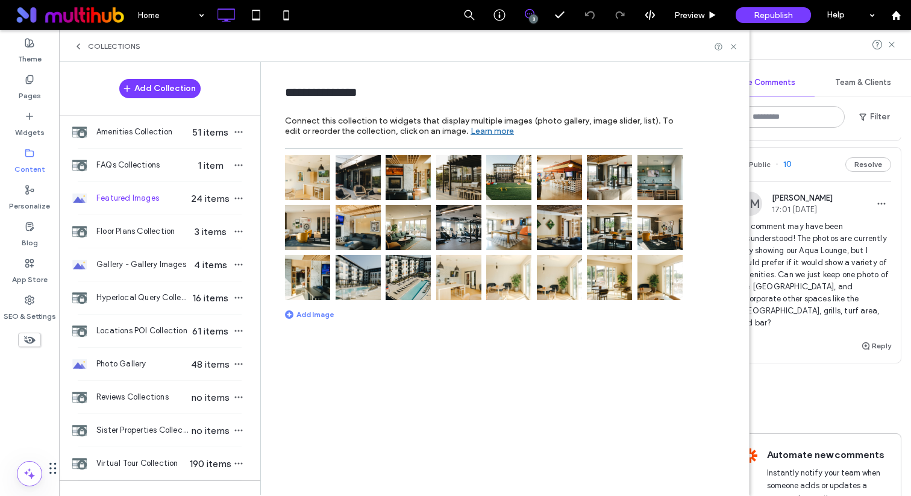
click at [509, 286] on img at bounding box center [508, 277] width 45 height 45
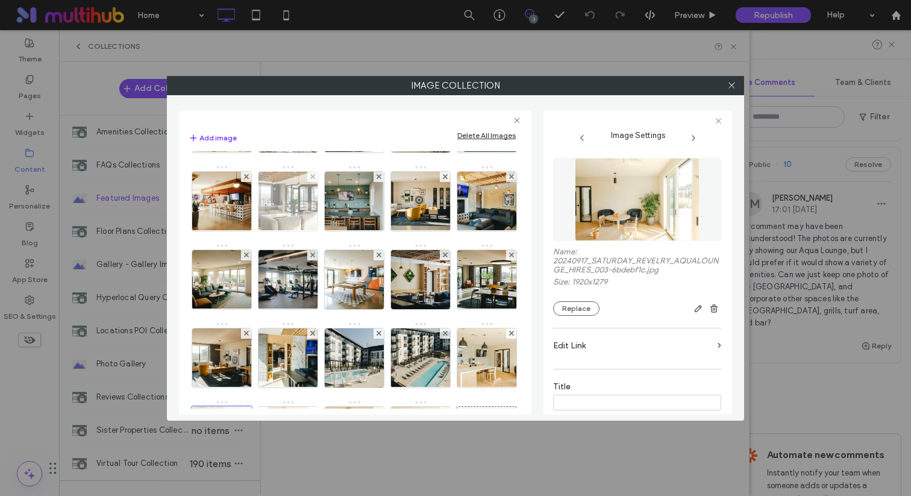
scroll to position [159, 0]
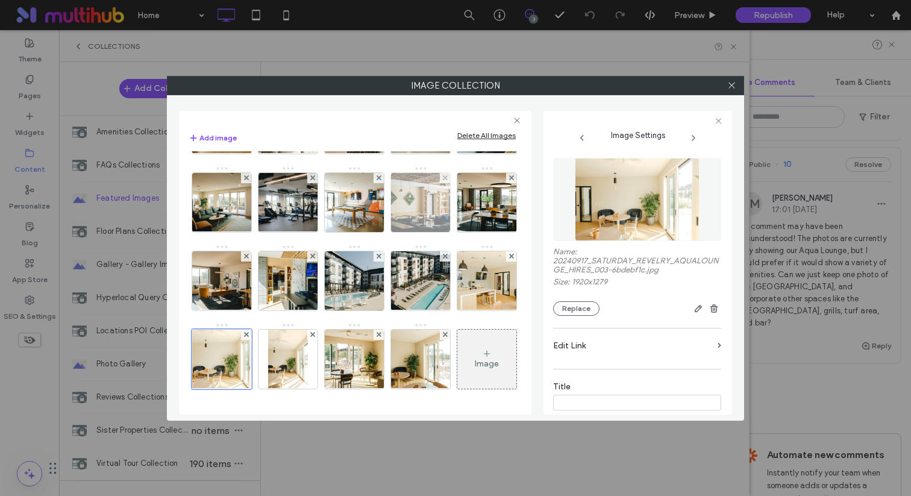
click at [377, 232] on img at bounding box center [421, 202] width 89 height 59
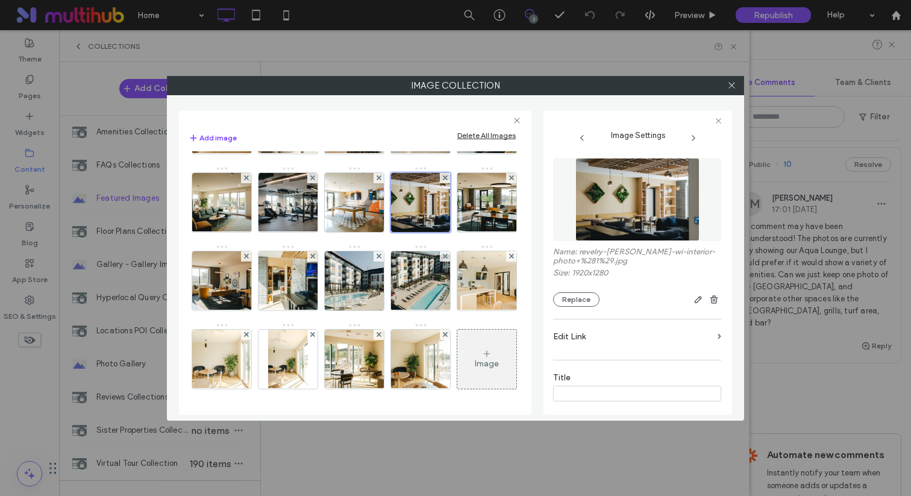
scroll to position [304, 0]
click at [310, 251] on img at bounding box center [354, 280] width 89 height 59
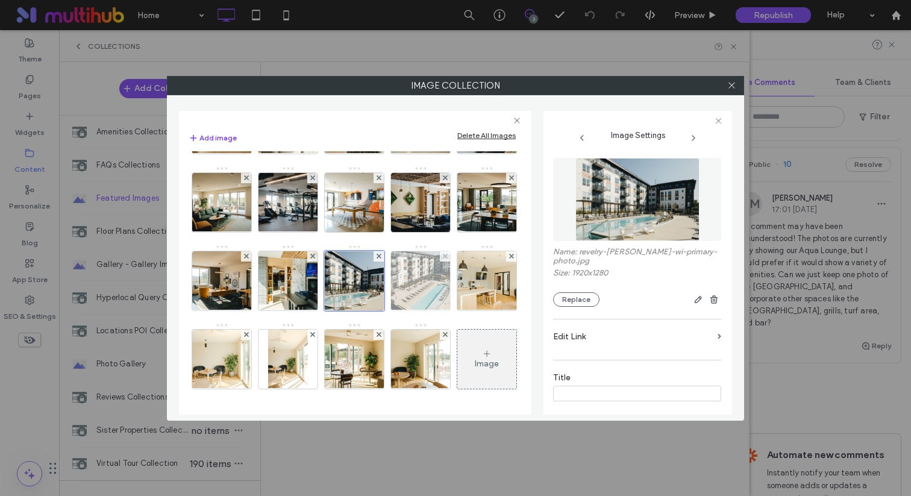
click at [377, 251] on img at bounding box center [421, 280] width 89 height 59
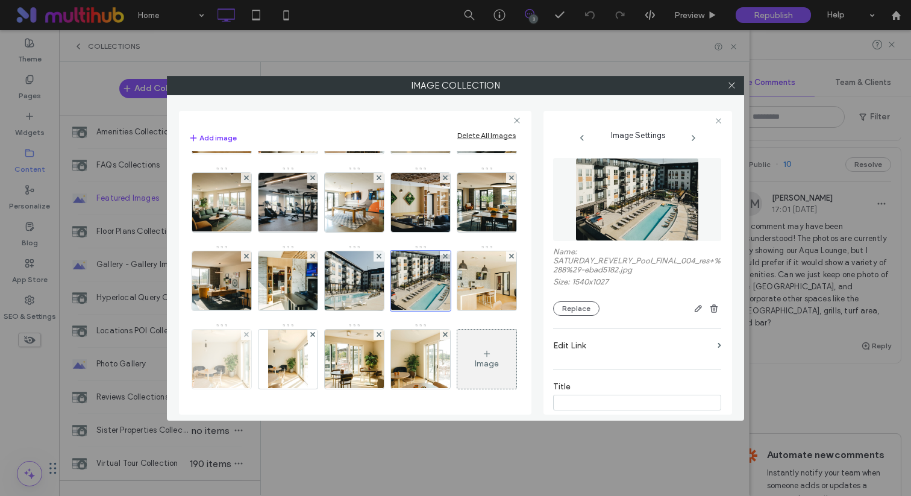
click at [224, 330] on img at bounding box center [221, 359] width 89 height 59
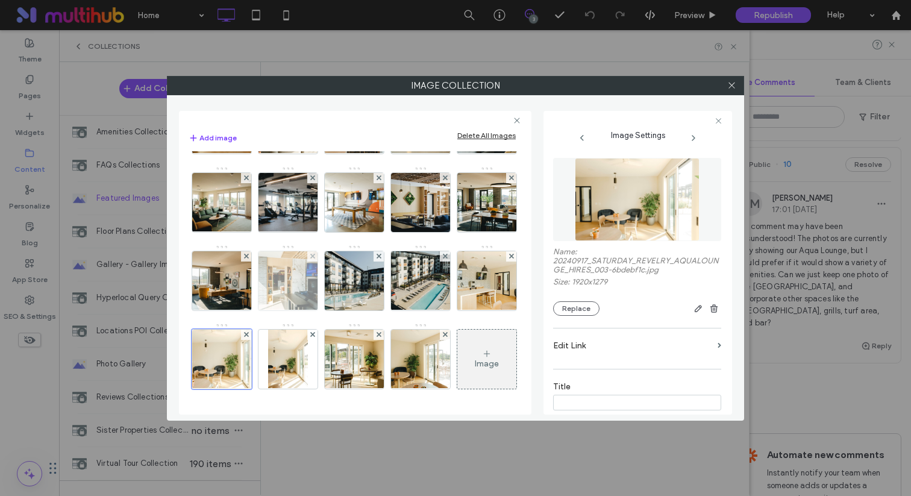
click at [243, 251] on img at bounding box center [287, 280] width 89 height 59
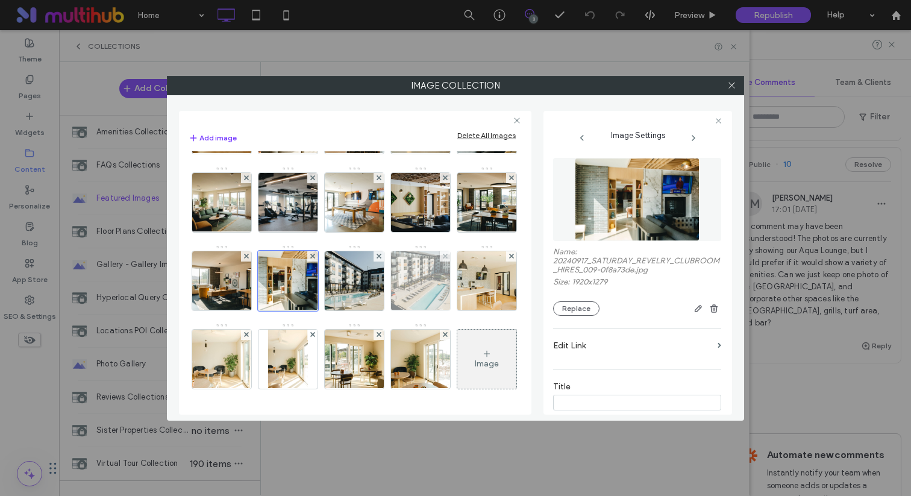
click at [377, 251] on img at bounding box center [421, 280] width 89 height 59
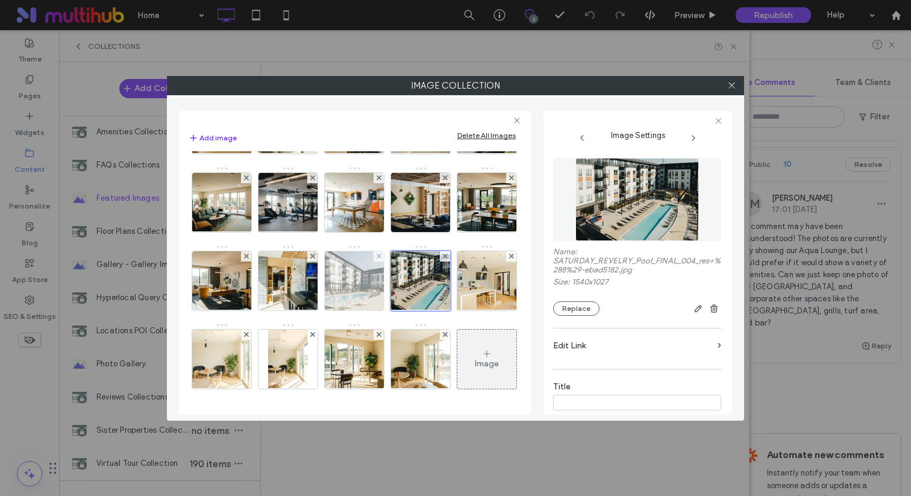
click at [310, 251] on img at bounding box center [354, 280] width 89 height 59
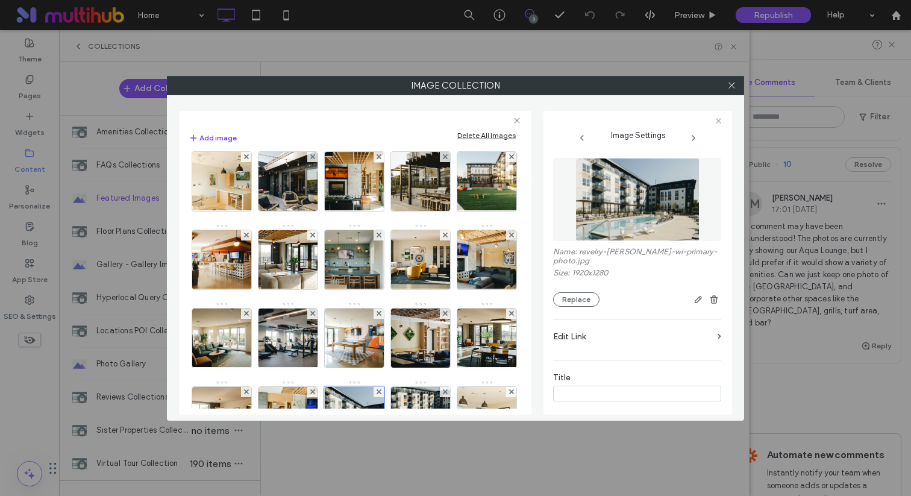
scroll to position [0, 0]
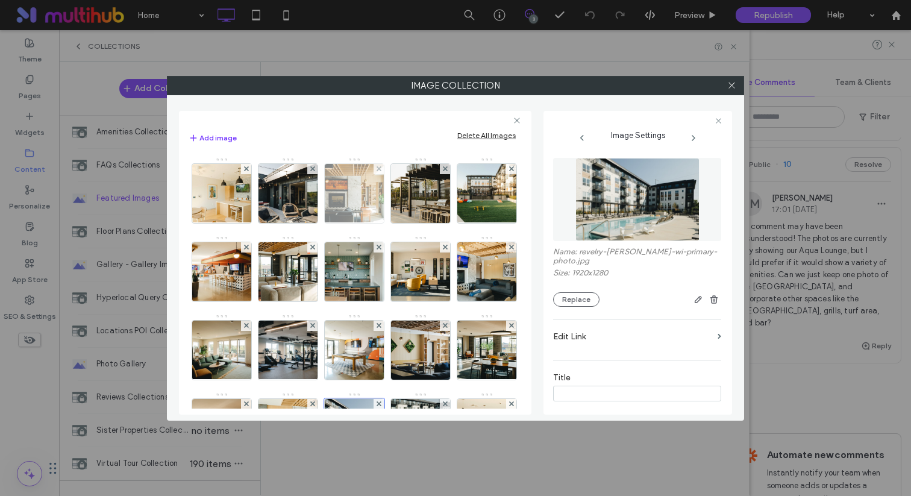
click at [342, 204] on img at bounding box center [354, 193] width 89 height 59
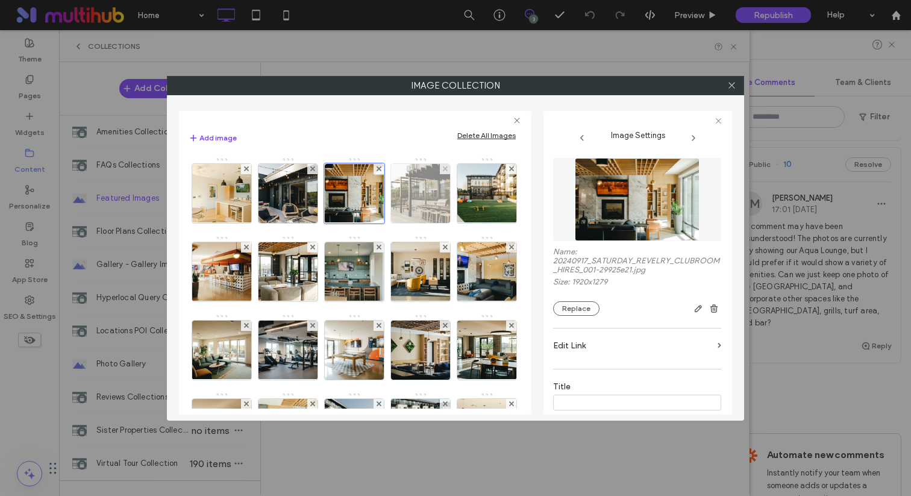
click at [424, 208] on img at bounding box center [421, 193] width 89 height 59
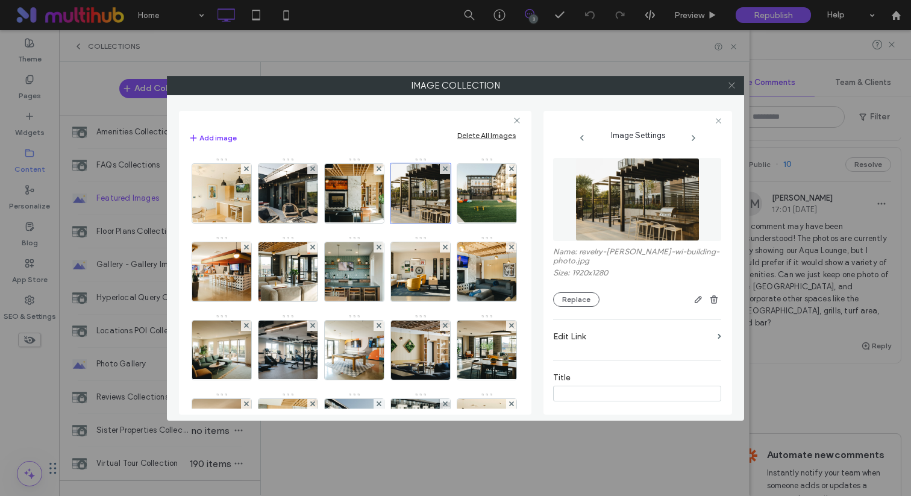
click at [730, 89] on icon at bounding box center [731, 85] width 9 height 9
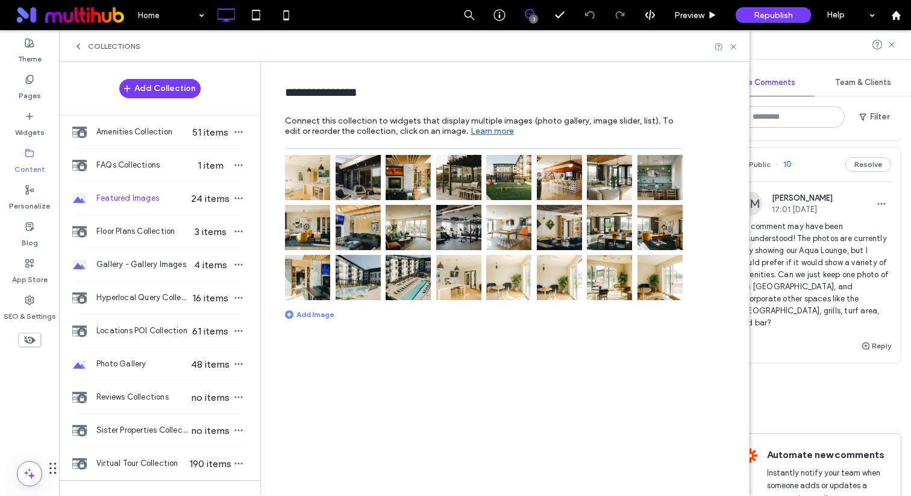
click at [851, 270] on span "My comment may have been misunderstood! The photos are currently only showing o…" at bounding box center [814, 275] width 153 height 108
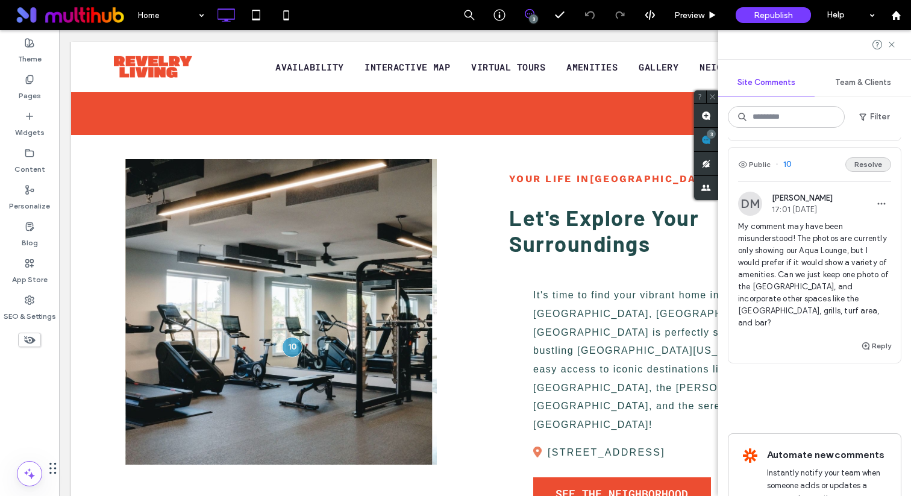
click at [856, 172] on button "Resolve" at bounding box center [868, 164] width 46 height 14
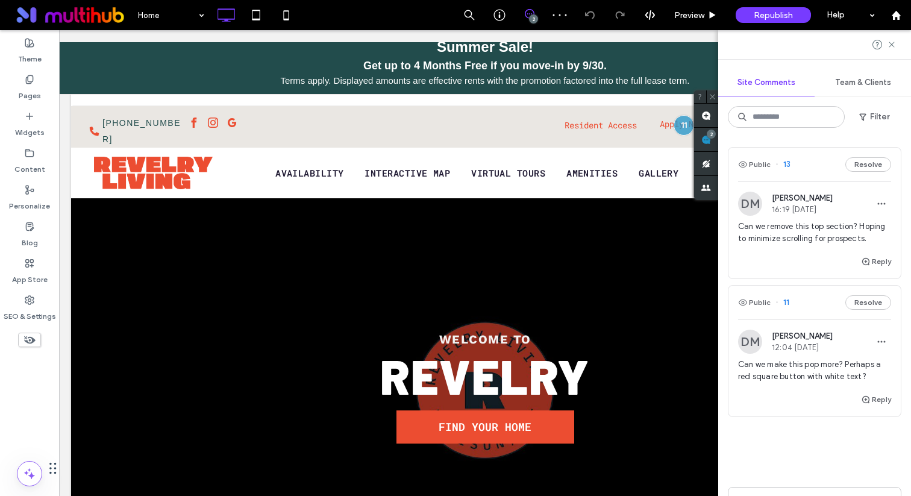
click at [819, 383] on span "Can we make this pop more? Perhaps a red square button with white text?" at bounding box center [814, 370] width 153 height 24
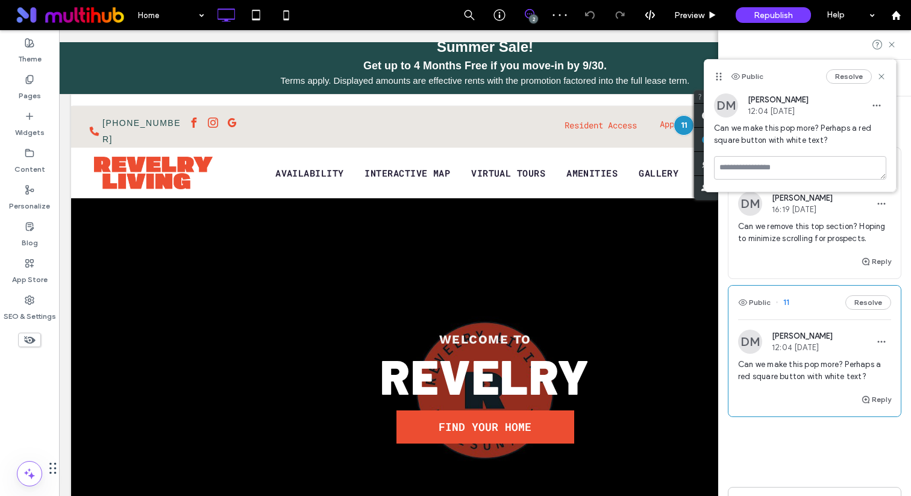
click at [810, 378] on span "Can we make this pop more? Perhaps a red square button with white text?" at bounding box center [814, 370] width 153 height 24
click at [791, 229] on span "Can we remove this top section? Hoping to minimize scrolling for prospects." at bounding box center [814, 233] width 153 height 24
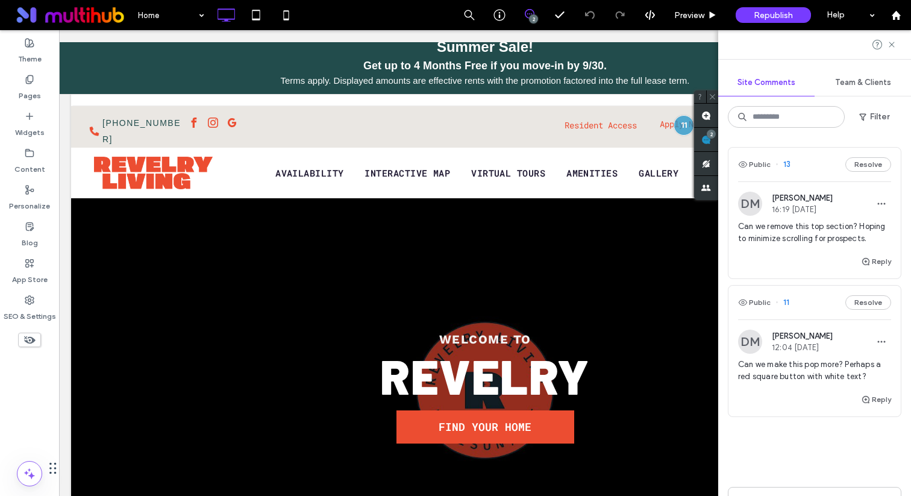
click at [789, 243] on div at bounding box center [455, 248] width 911 height 496
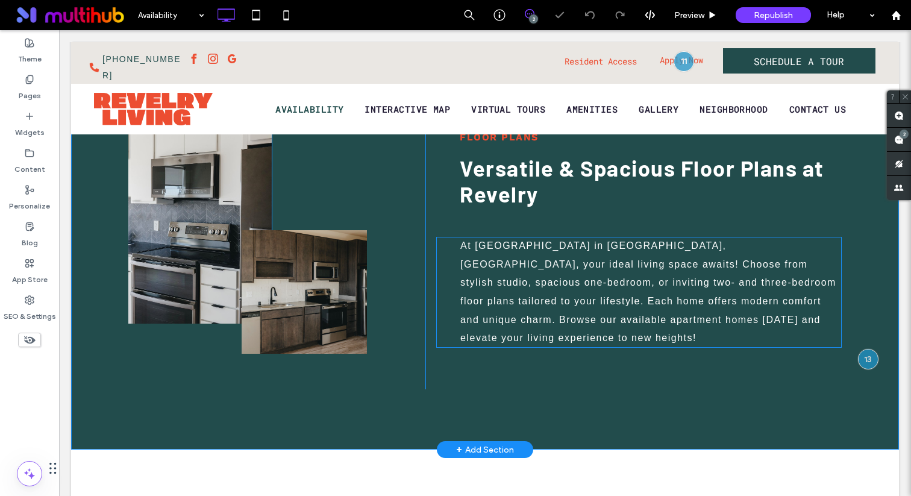
scroll to position [93, 0]
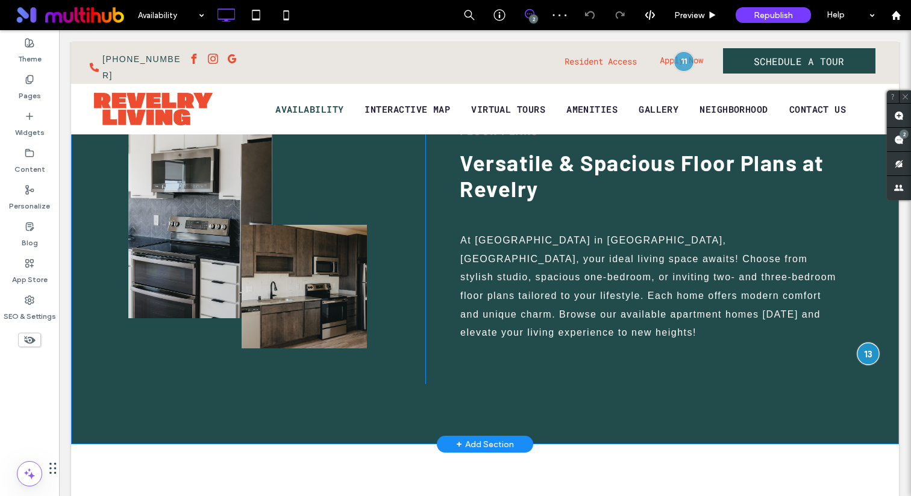
click at [857, 357] on div at bounding box center [868, 354] width 22 height 22
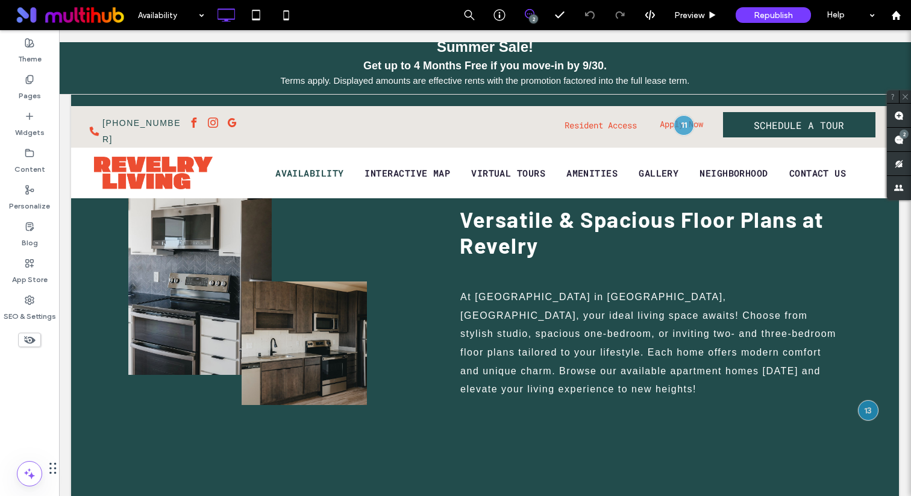
scroll to position [25, 0]
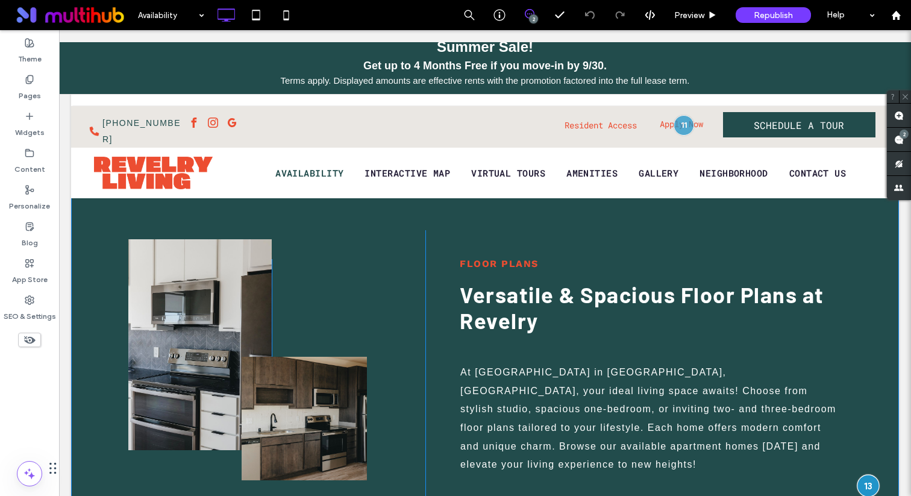
click at [863, 486] on div at bounding box center [868, 486] width 22 height 22
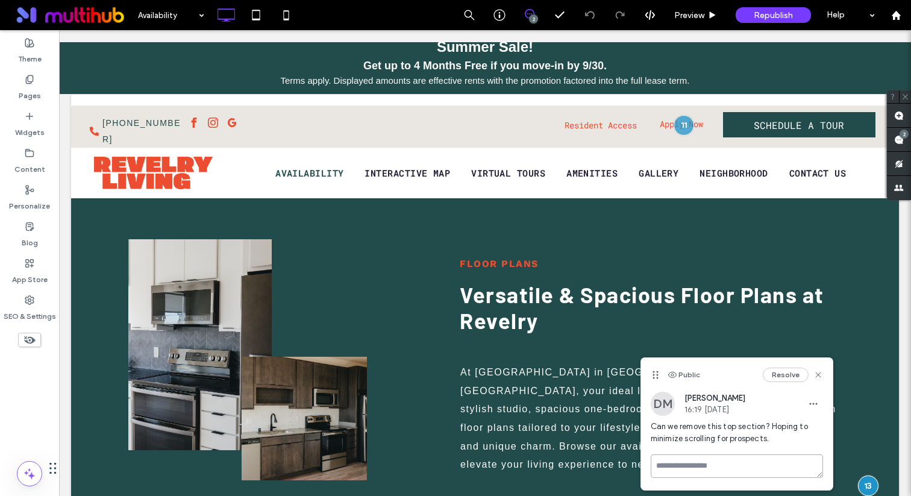
click at [755, 463] on textarea at bounding box center [737, 465] width 172 height 23
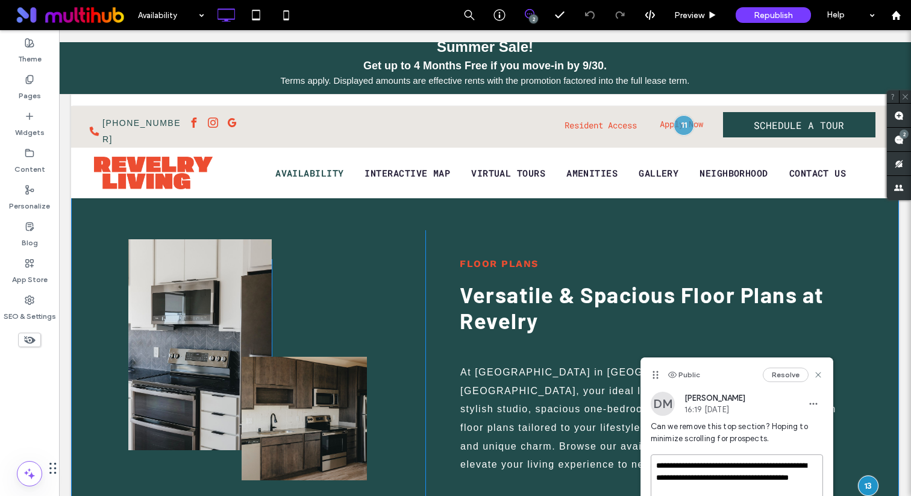
type textarea "**********"
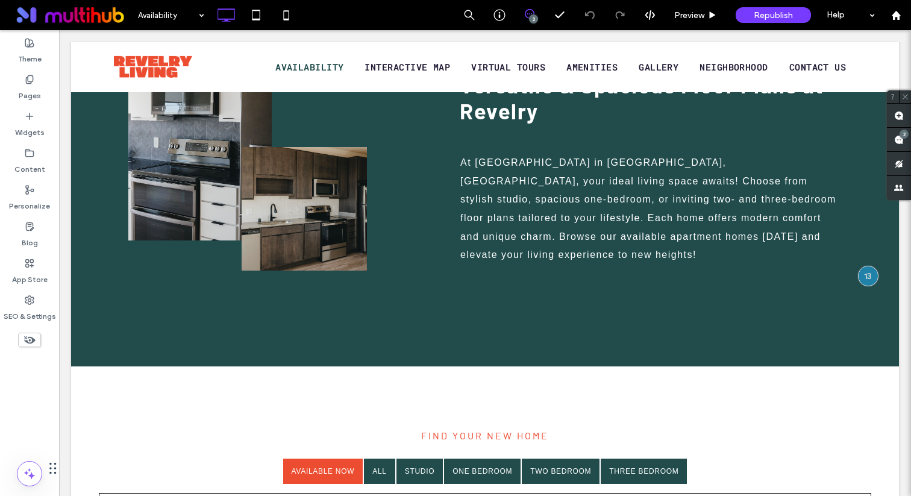
scroll to position [170, 0]
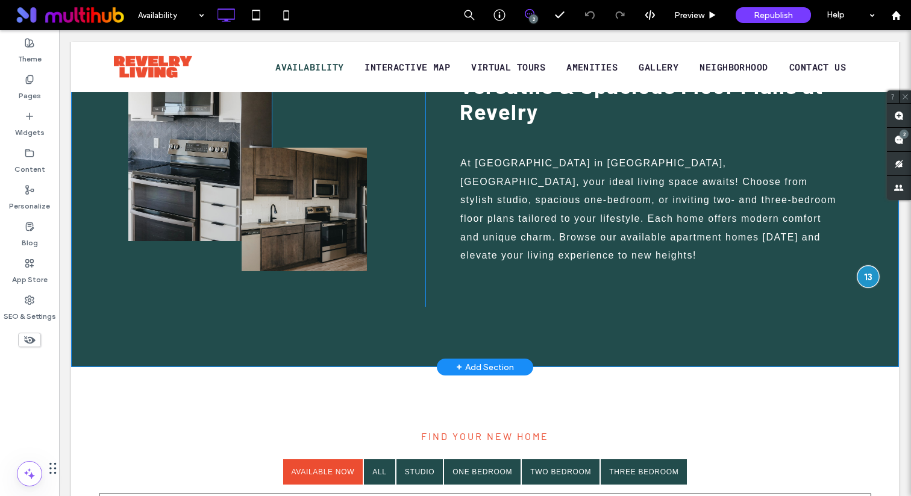
click at [857, 277] on div at bounding box center [868, 277] width 22 height 22
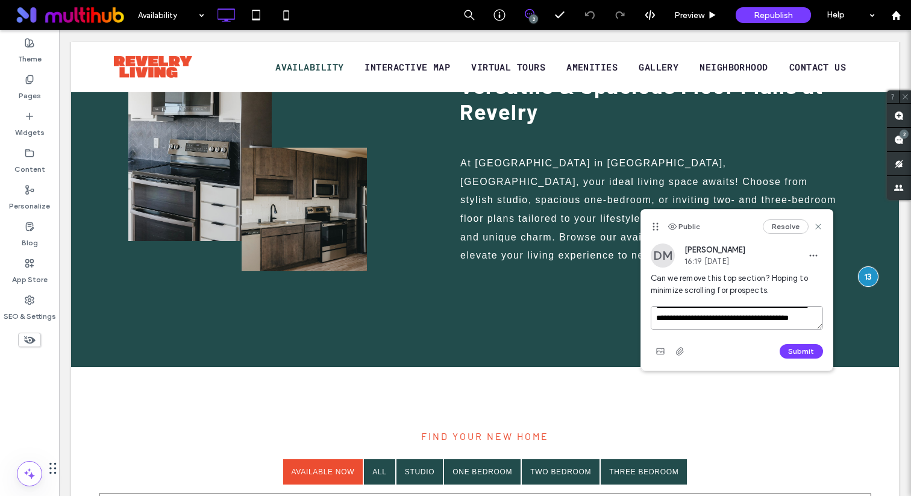
scroll to position [0, 0]
click at [755, 317] on textarea "**********" at bounding box center [737, 317] width 172 height 23
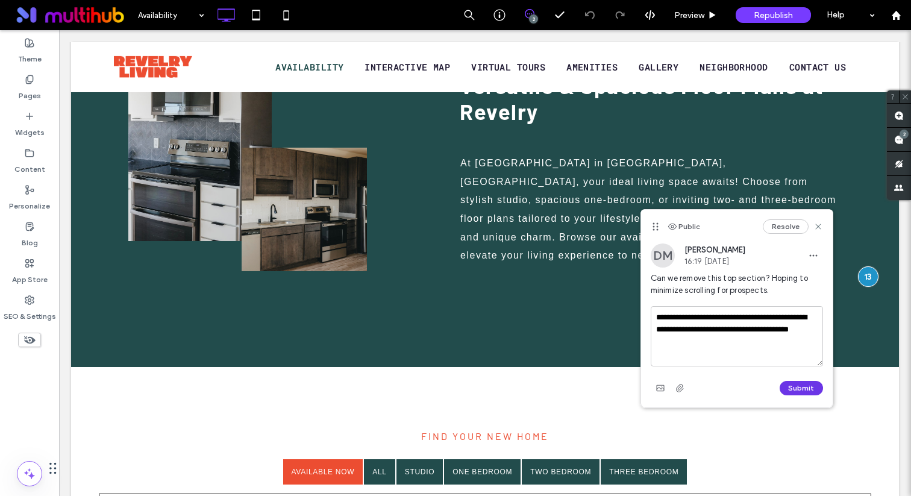
click at [799, 387] on button "Submit" at bounding box center [801, 388] width 43 height 14
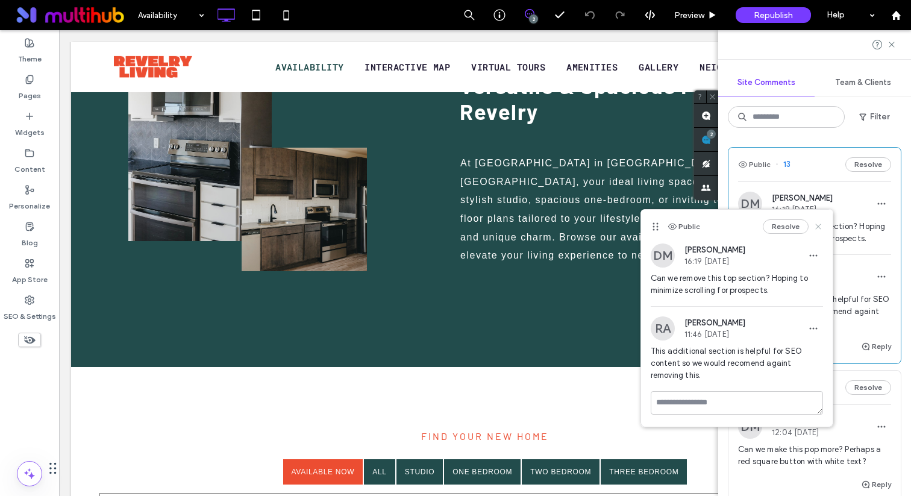
click at [818, 226] on use at bounding box center [817, 226] width 5 height 5
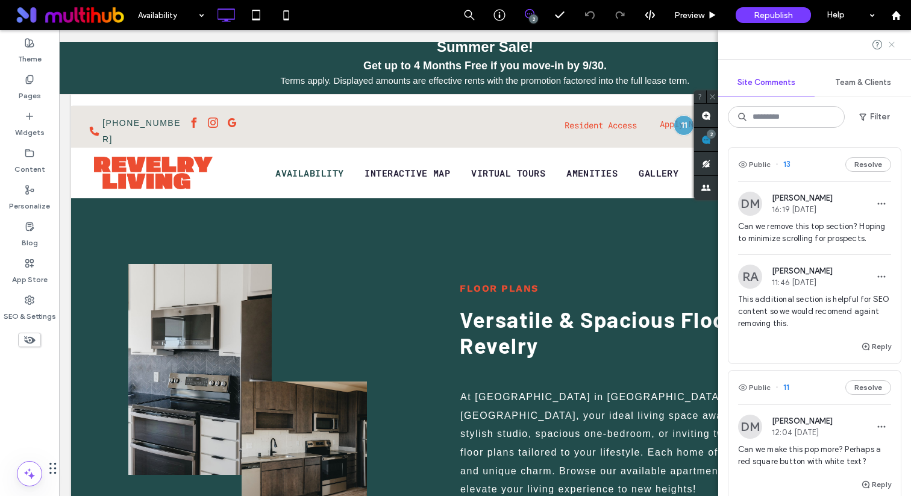
click at [891, 43] on use at bounding box center [891, 44] width 5 height 5
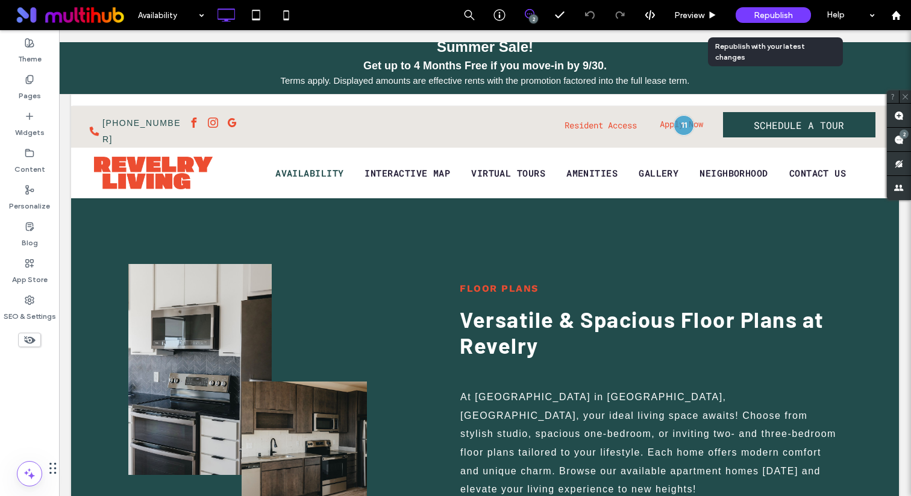
click at [789, 20] on span "Republish" at bounding box center [773, 15] width 39 height 10
